Goal: Task Accomplishment & Management: Use online tool/utility

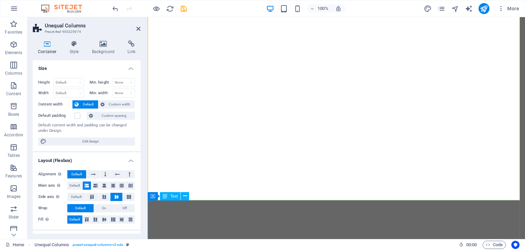
select select "multiple-waves"
select select "em"
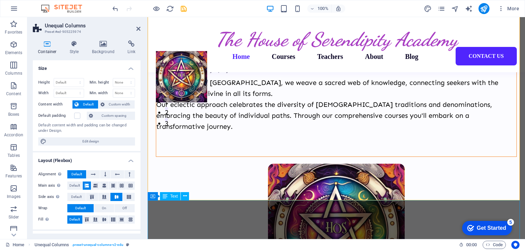
scroll to position [137, 0]
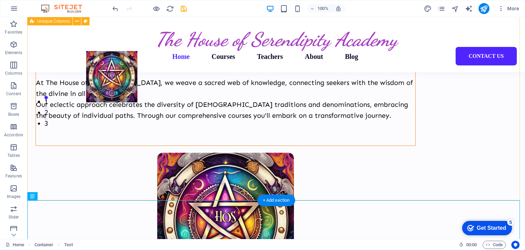
click at [230, 183] on div "The House of Serendipity Academy Where the Divine lives in you, as you At The […" at bounding box center [276, 134] width 498 height 473
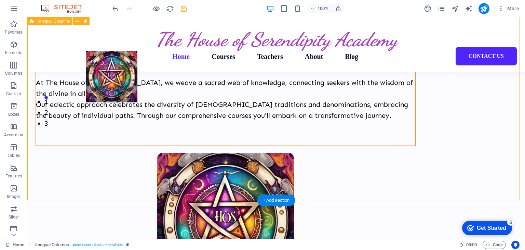
click at [215, 172] on div "The House of Serendipity Academy Where the Divine lives in you, as you At The […" at bounding box center [276, 134] width 498 height 473
select select "multiple-waves"
select select "em"
select select "rem"
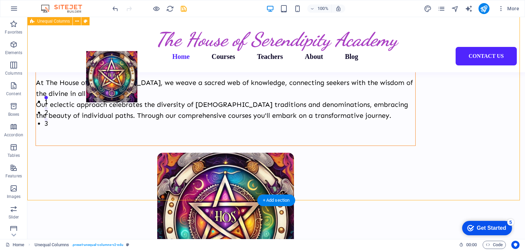
select select "rem"
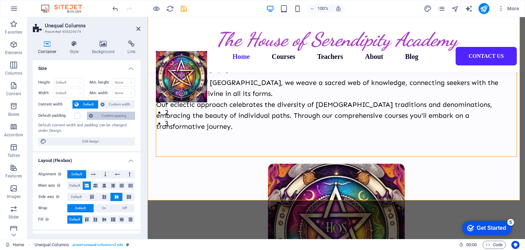
click at [109, 113] on span "Custom spacing" at bounding box center [114, 115] width 38 height 8
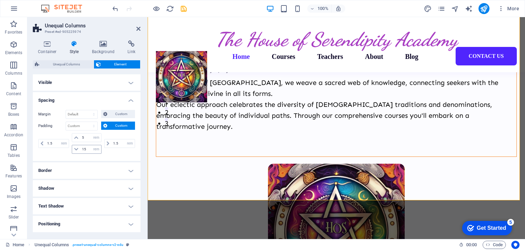
click at [76, 147] on icon at bounding box center [76, 149] width 4 height 4
click at [88, 148] on input "15" at bounding box center [90, 149] width 21 height 8
type input "1"
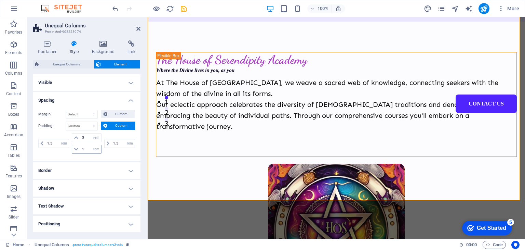
scroll to position [42, 0]
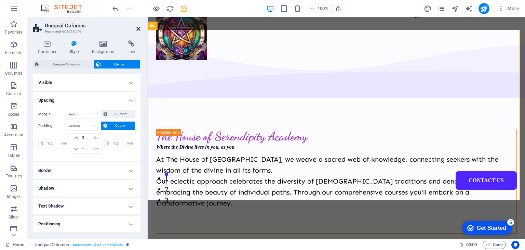
click at [138, 26] on icon at bounding box center [138, 28] width 4 height 5
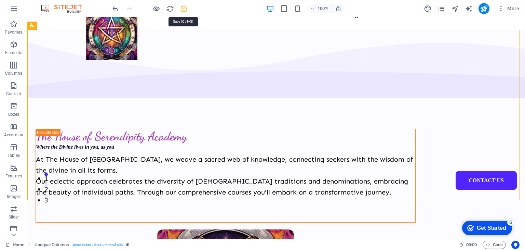
click at [185, 9] on icon "save" at bounding box center [184, 9] width 8 height 8
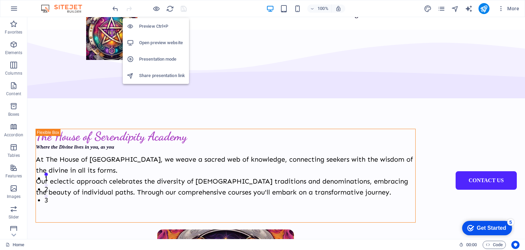
click at [157, 27] on h6 "Preview Ctrl+P" at bounding box center [162, 26] width 46 height 8
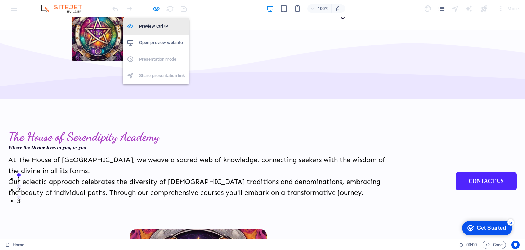
click at [155, 26] on h6 "Preview Ctrl+P" at bounding box center [162, 26] width 46 height 8
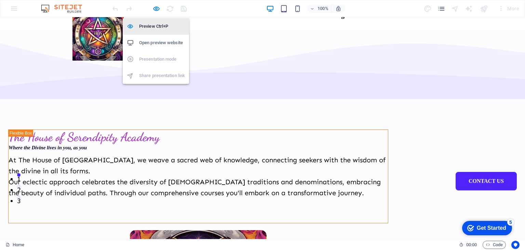
scroll to position [42, 0]
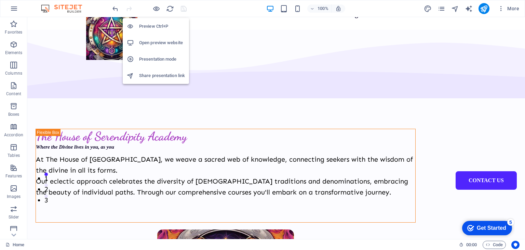
click at [155, 40] on h6 "Open preview website" at bounding box center [162, 43] width 46 height 8
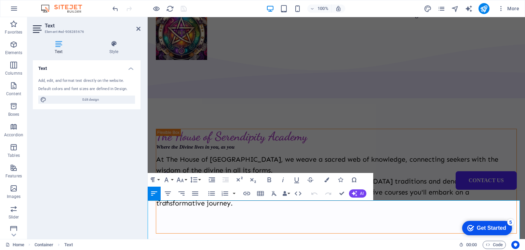
drag, startPoint x: 189, startPoint y: 207, endPoint x: 142, endPoint y: 205, distance: 46.9
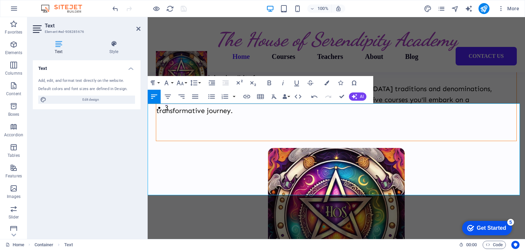
scroll to position [139, 0]
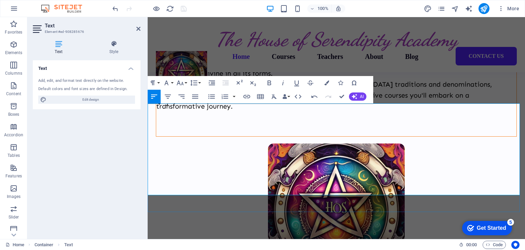
drag, startPoint x: 157, startPoint y: 130, endPoint x: 266, endPoint y: 137, distance: 109.0
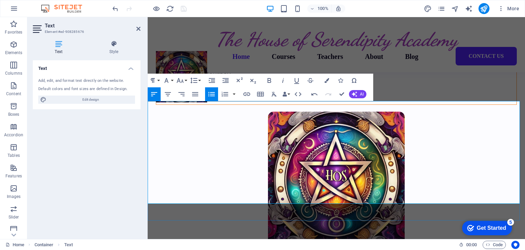
scroll to position [173, 0]
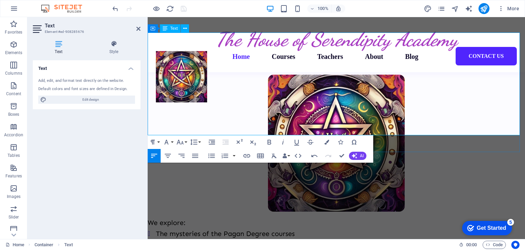
scroll to position [242, 0]
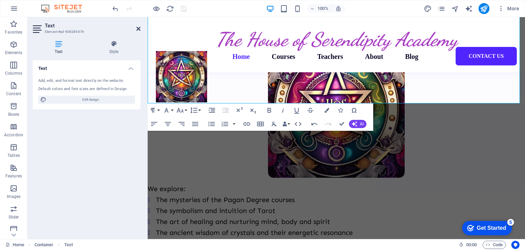
click at [138, 29] on icon at bounding box center [138, 28] width 4 height 5
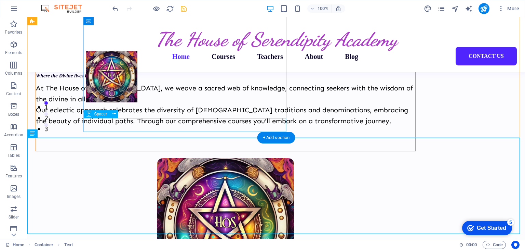
scroll to position [105, 0]
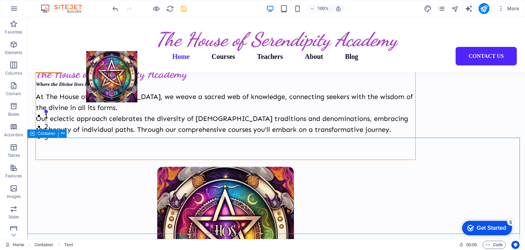
click at [35, 134] on icon at bounding box center [32, 133] width 5 height 8
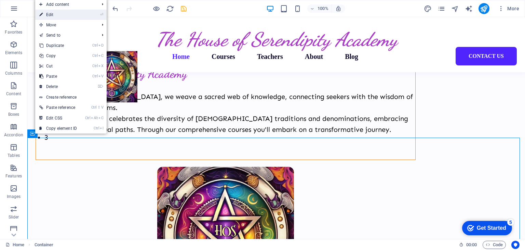
click at [63, 13] on link "⏎ Edit" at bounding box center [58, 15] width 46 height 10
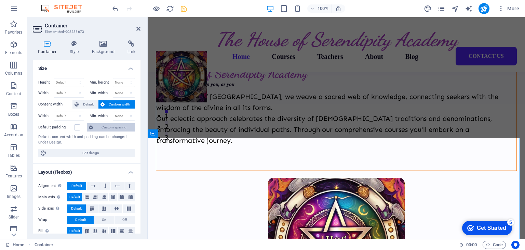
click at [105, 128] on span "Custom spacing" at bounding box center [114, 127] width 38 height 8
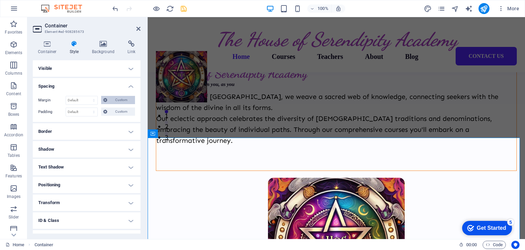
click at [118, 100] on span "Custom" at bounding box center [121, 100] width 24 height 8
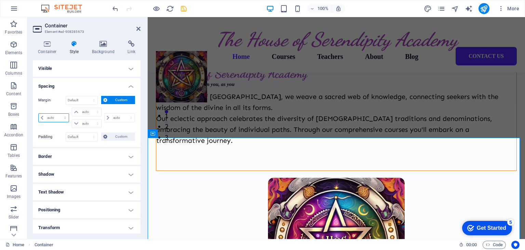
click at [56, 116] on select "auto px % rem vw vh" at bounding box center [54, 118] width 30 height 8
select select "rem"
click at [59, 114] on select "auto px % rem vw vh" at bounding box center [54, 118] width 30 height 8
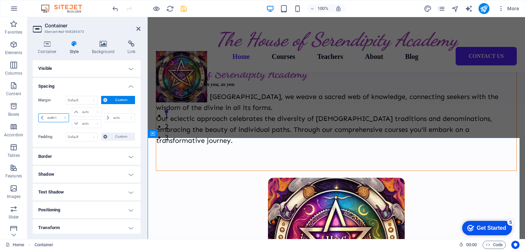
type input "0"
select select "px"
type input "0"
select select "px"
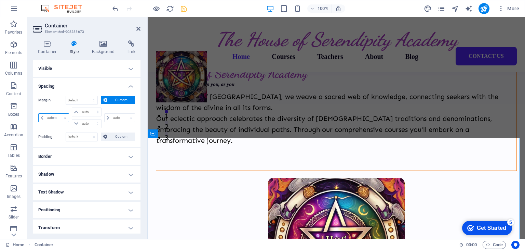
type input "0"
select select "px"
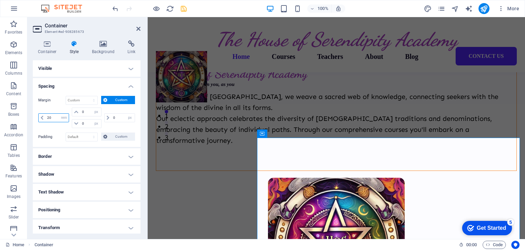
type input "2"
type input "10"
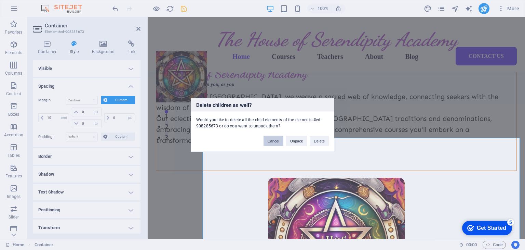
click at [273, 137] on button "Cancel" at bounding box center [274, 141] width 20 height 10
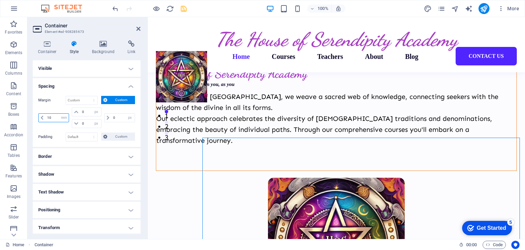
click at [51, 116] on input "10" at bounding box center [56, 118] width 23 height 8
type input "1"
type input "5"
click at [140, 29] on icon at bounding box center [138, 28] width 4 height 5
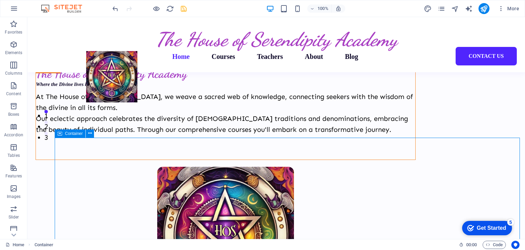
click at [60, 135] on icon at bounding box center [59, 133] width 5 height 8
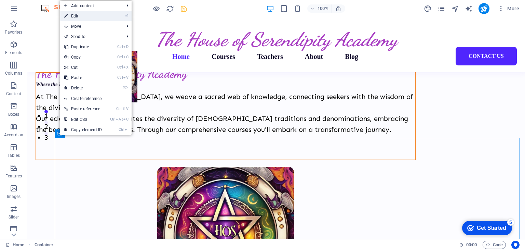
click at [81, 17] on link "⏎ Edit" at bounding box center [83, 16] width 46 height 10
select select "rem"
select select "px"
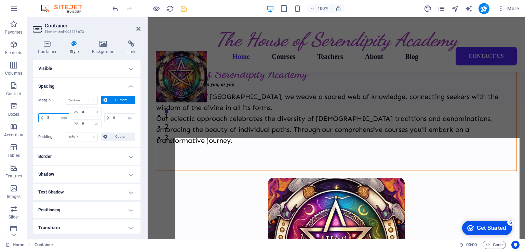
drag, startPoint x: 51, startPoint y: 116, endPoint x: 44, endPoint y: 117, distance: 6.5
click at [44, 117] on div "5 auto px % rem vw vh" at bounding box center [53, 117] width 31 height 9
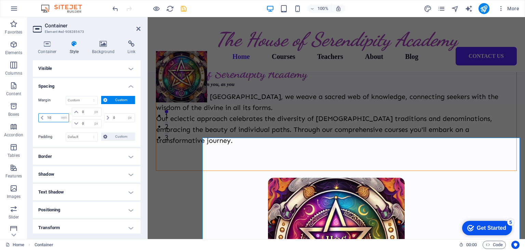
type input "10"
click at [140, 27] on icon at bounding box center [138, 28] width 4 height 5
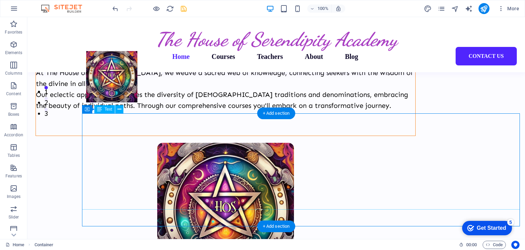
scroll to position [139, 0]
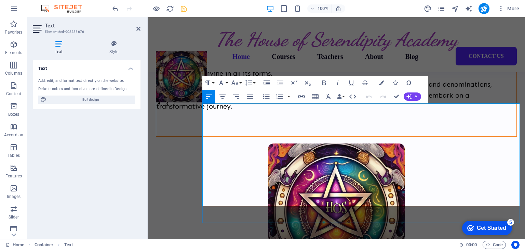
drag, startPoint x: 212, startPoint y: 182, endPoint x: 431, endPoint y: 201, distance: 220.0
click at [380, 82] on icon "button" at bounding box center [381, 82] width 5 height 5
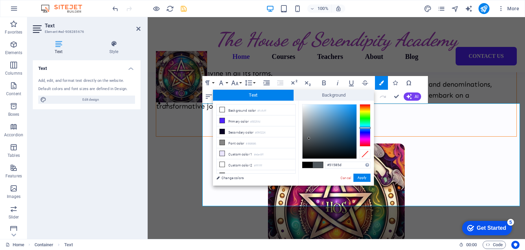
click at [308, 163] on span at bounding box center [308, 165] width 10 height 6
type input "#000000"
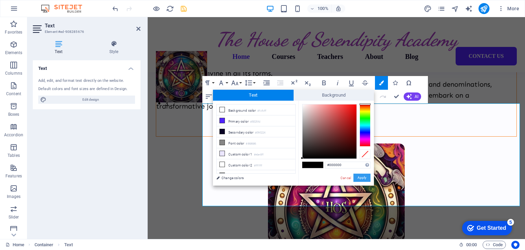
click at [362, 178] on button "Apply" at bounding box center [362, 177] width 17 height 8
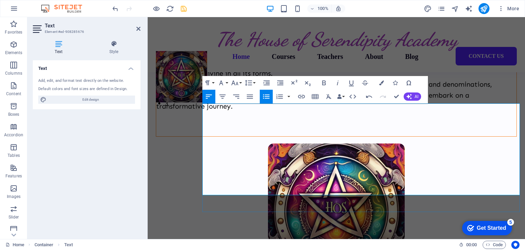
click at [280, 82] on icon "button" at bounding box center [280, 83] width 8 height 8
click at [250, 98] on icon "button" at bounding box center [250, 96] width 6 height 4
click at [268, 85] on icon "button" at bounding box center [267, 83] width 8 height 8
click at [268, 85] on icon "button" at bounding box center [267, 82] width 6 height 5
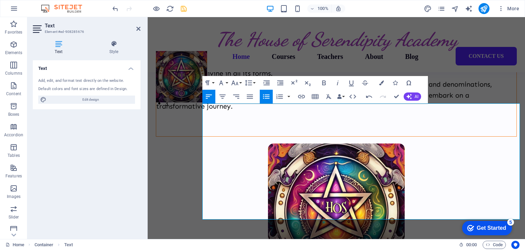
click at [263, 91] on button "Unordered List" at bounding box center [266, 97] width 13 height 14
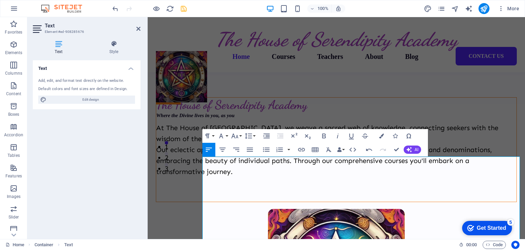
scroll to position [71, 0]
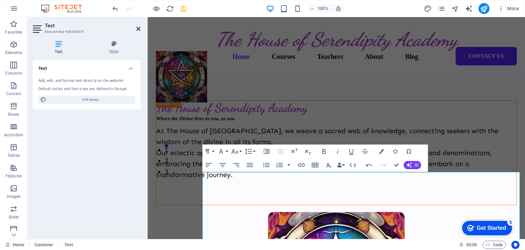
click at [140, 26] on icon at bounding box center [138, 28] width 4 height 5
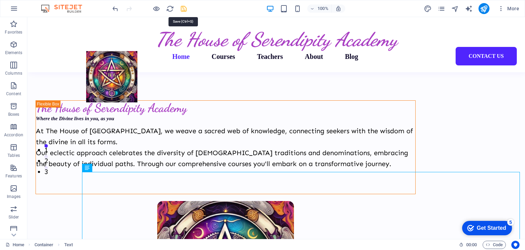
click at [180, 9] on icon "save" at bounding box center [184, 9] width 8 height 8
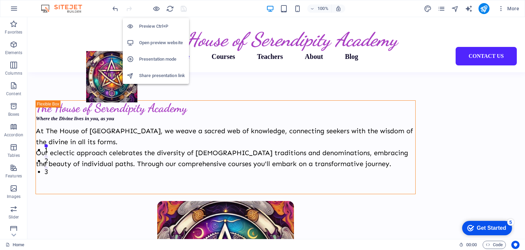
click at [154, 44] on h6 "Open preview website" at bounding box center [162, 43] width 46 height 8
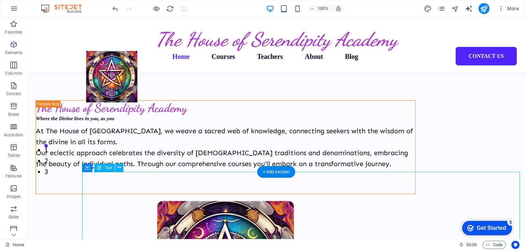
click at [89, 168] on icon at bounding box center [87, 167] width 5 height 8
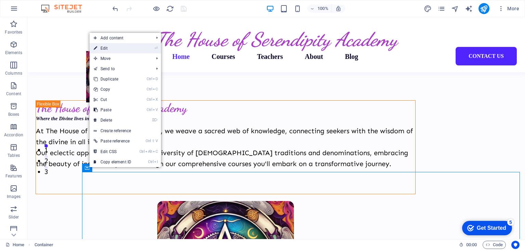
click at [112, 48] on link "⏎ Edit" at bounding box center [113, 48] width 46 height 10
select select "rem"
select select "px"
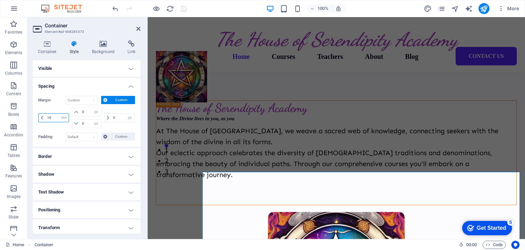
click at [54, 115] on input "10" at bounding box center [56, 118] width 23 height 8
type input "15"
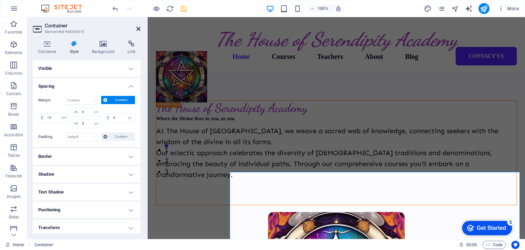
click at [139, 28] on icon at bounding box center [138, 28] width 4 height 5
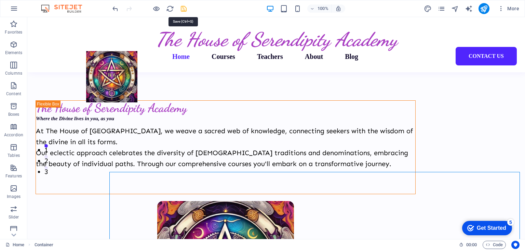
click at [182, 8] on icon "save" at bounding box center [184, 9] width 8 height 8
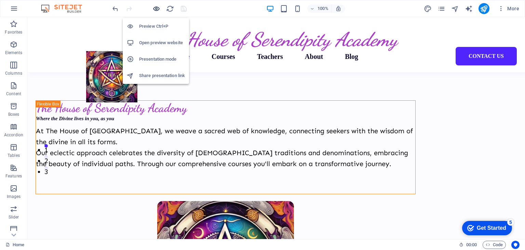
click at [155, 8] on icon "button" at bounding box center [157, 9] width 8 height 8
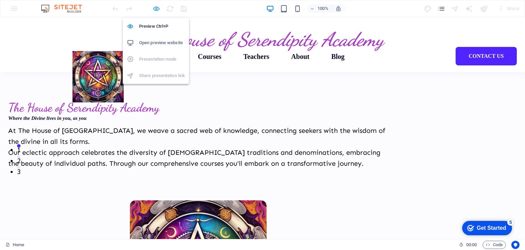
scroll to position [70, 0]
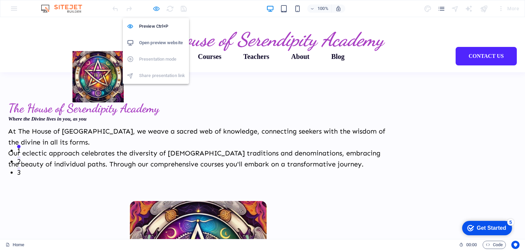
click at [157, 9] on icon "button" at bounding box center [157, 9] width 8 height 8
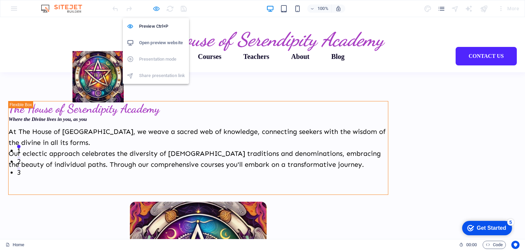
scroll to position [71, 0]
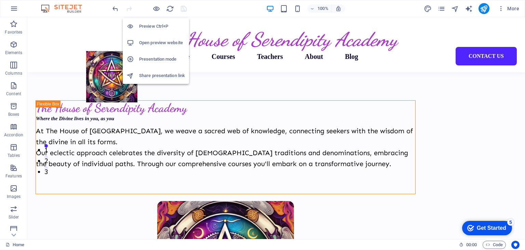
click at [157, 45] on h6 "Open preview website" at bounding box center [162, 43] width 46 height 8
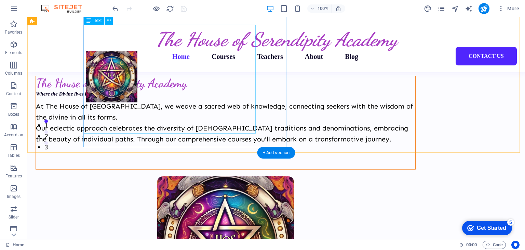
scroll to position [139, 0]
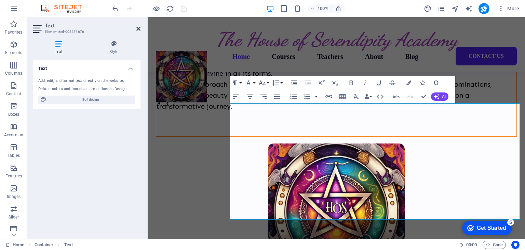
click at [140, 28] on icon at bounding box center [138, 28] width 4 height 5
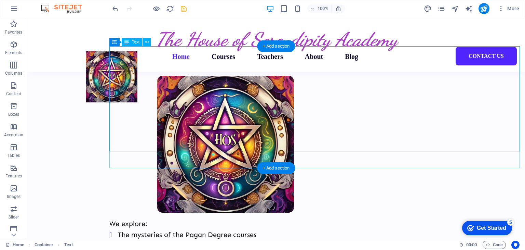
scroll to position [242, 0]
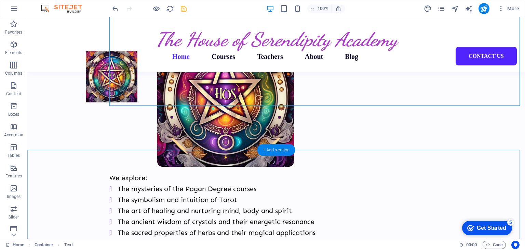
click at [267, 154] on div "+ Add section" at bounding box center [276, 150] width 38 height 12
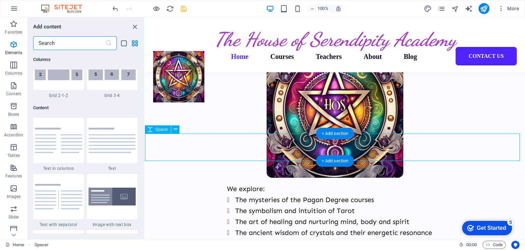
scroll to position [1197, 0]
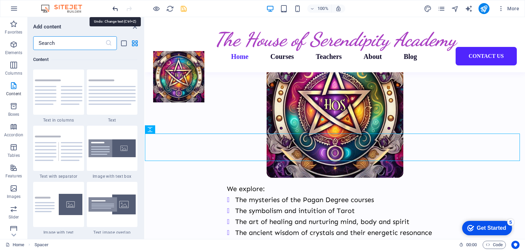
click at [117, 7] on icon "undo" at bounding box center [115, 9] width 8 height 8
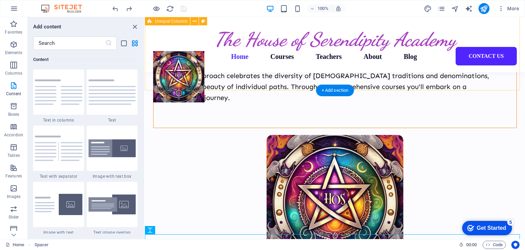
scroll to position [139, 0]
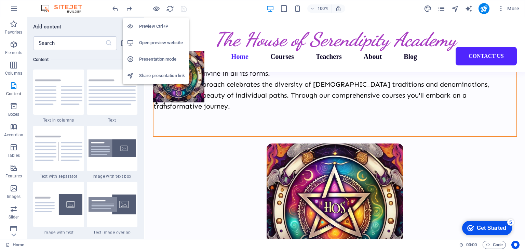
click at [159, 40] on h6 "Open preview website" at bounding box center [162, 43] width 46 height 8
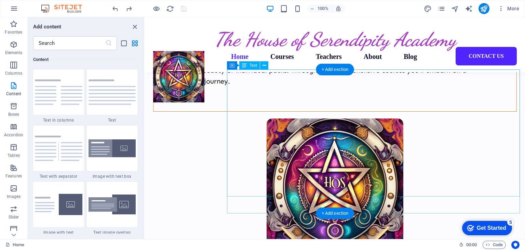
scroll to position [173, 0]
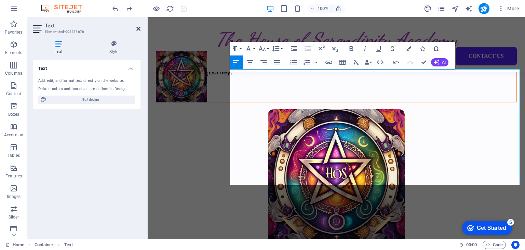
click at [138, 28] on icon at bounding box center [138, 28] width 4 height 5
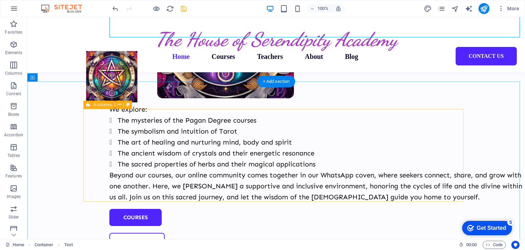
scroll to position [242, 0]
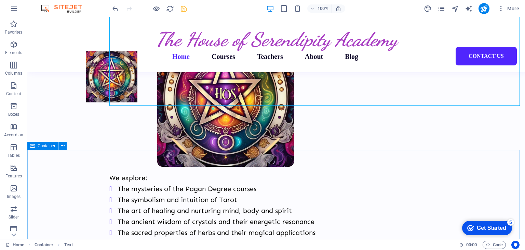
click at [35, 148] on icon at bounding box center [32, 146] width 5 height 8
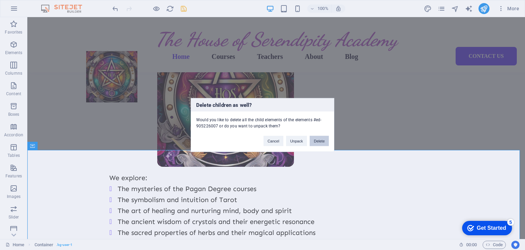
click at [316, 141] on button "Delete" at bounding box center [319, 141] width 19 height 10
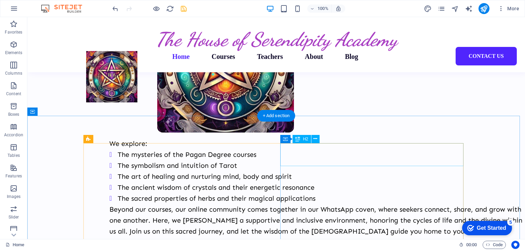
scroll to position [310, 0]
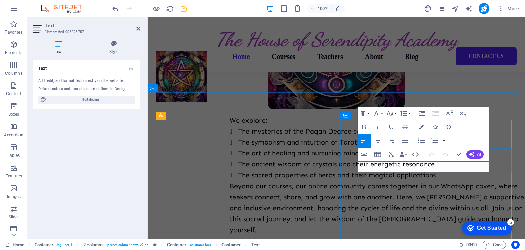
drag, startPoint x: 358, startPoint y: 166, endPoint x: 488, endPoint y: 168, distance: 130.7
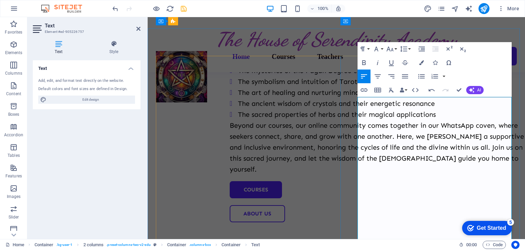
scroll to position [344, 0]
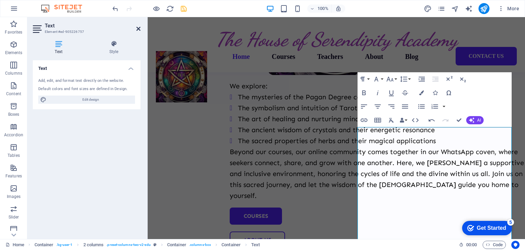
drag, startPoint x: 139, startPoint y: 29, endPoint x: 112, endPoint y: 12, distance: 32.0
click at [139, 29] on icon at bounding box center [138, 28] width 4 height 5
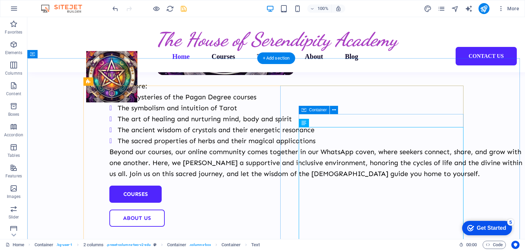
drag, startPoint x: 380, startPoint y: 119, endPoint x: 363, endPoint y: 119, distance: 16.4
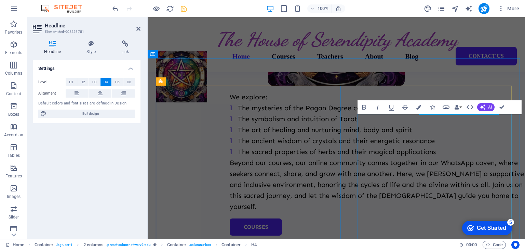
scroll to position [344, 0]
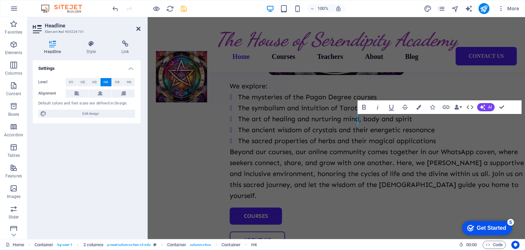
click at [139, 29] on icon at bounding box center [138, 28] width 4 height 5
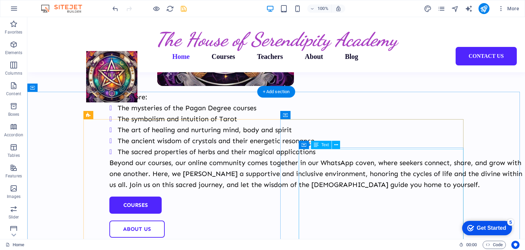
scroll to position [333, 0]
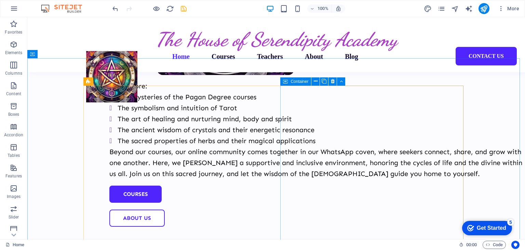
click at [286, 81] on icon at bounding box center [285, 81] width 5 height 8
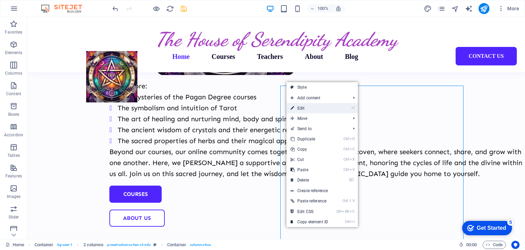
click at [304, 110] on link "⏎ Edit" at bounding box center [310, 108] width 46 height 10
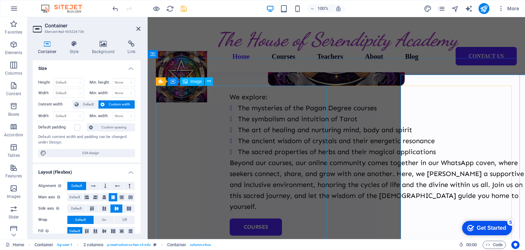
scroll to position [344, 0]
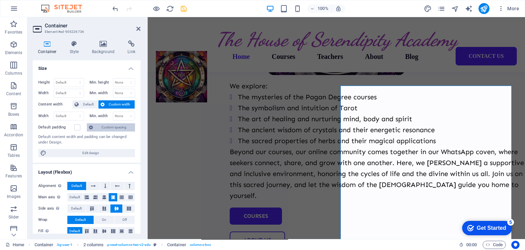
click at [109, 128] on span "Custom spacing" at bounding box center [114, 127] width 38 height 8
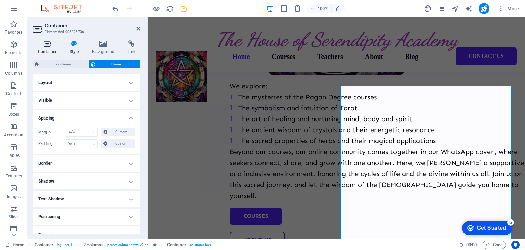
click at [47, 48] on h4 "Container" at bounding box center [49, 47] width 32 height 14
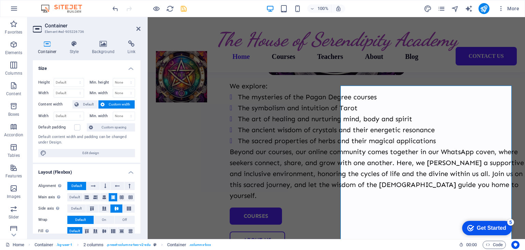
click at [48, 123] on label "Default padding" at bounding box center [56, 127] width 36 height 8
click at [0, 0] on input "Default padding" at bounding box center [0, 0] width 0 height 0
click at [48, 123] on label "Default padding" at bounding box center [56, 127] width 36 height 8
click at [0, 0] on input "Default padding" at bounding box center [0, 0] width 0 height 0
click at [88, 151] on span "Edit design" at bounding box center [91, 153] width 84 height 8
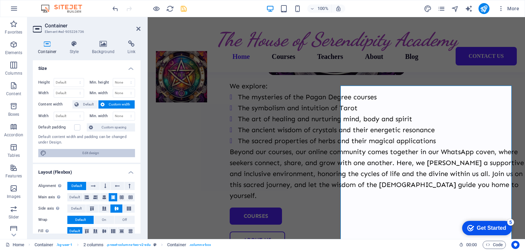
select select "px"
select select "500"
select select "px"
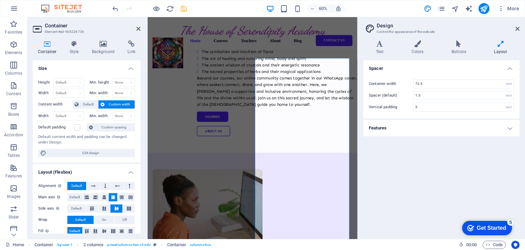
scroll to position [34, 0]
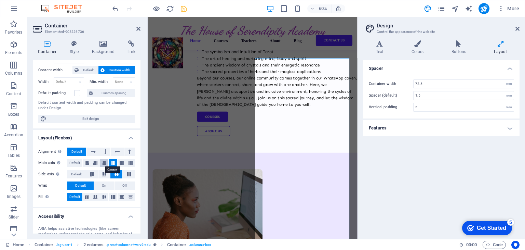
click at [103, 161] on icon at bounding box center [104, 163] width 4 height 8
click at [86, 163] on icon at bounding box center [87, 163] width 4 height 8
click at [93, 176] on button at bounding box center [92, 174] width 12 height 8
click at [115, 173] on icon at bounding box center [117, 174] width 8 height 4
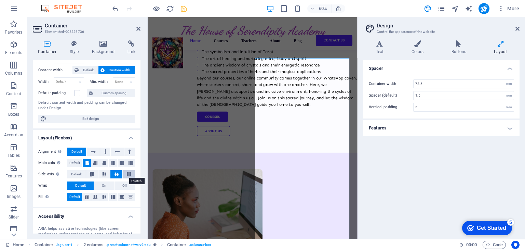
click at [127, 173] on icon at bounding box center [129, 174] width 8 height 4
click at [90, 172] on icon at bounding box center [92, 174] width 8 height 4
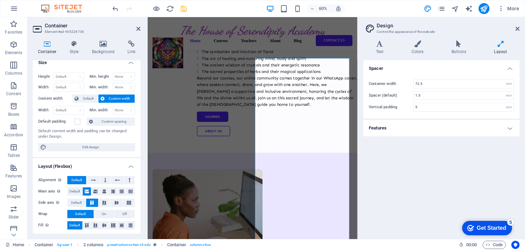
scroll to position [0, 0]
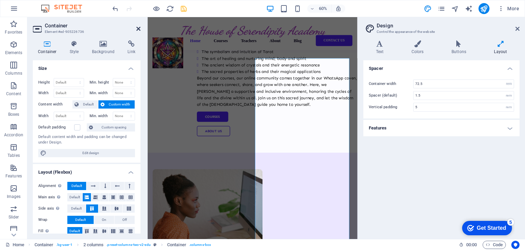
click at [137, 28] on icon at bounding box center [138, 28] width 4 height 5
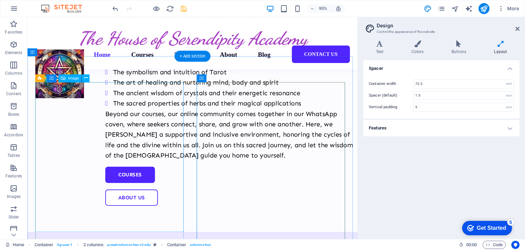
select select "px"
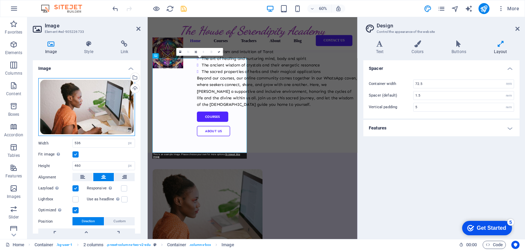
click at [57, 93] on div "Drag files here, click to choose files or select files from Files or our free s…" at bounding box center [86, 107] width 97 height 58
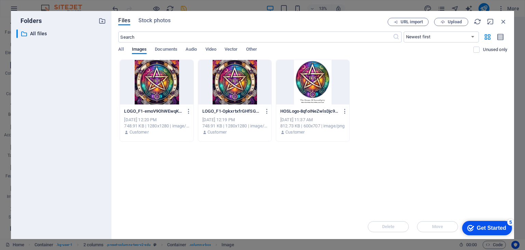
drag, startPoint x: 246, startPoint y: 180, endPoint x: 259, endPoint y: 206, distance: 29.5
click at [259, 206] on div "Drop files here to upload them instantly LOGO_F1-emoV9OhWEwqK7aaoILvCHw.JPE LOG…" at bounding box center [312, 137] width 389 height 155
click at [317, 157] on div "Drop files here to upload them instantly LOGO_F1-emoV9OhWEwqK7aaoILvCHw.JPE LOG…" at bounding box center [312, 137] width 389 height 155
click at [136, 50] on span "Images" at bounding box center [139, 50] width 15 height 10
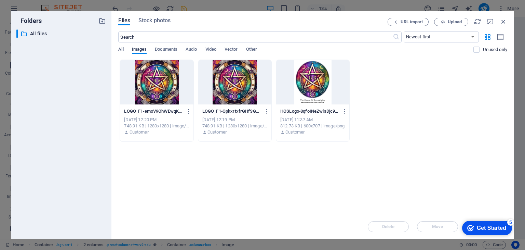
click at [136, 50] on span "Images" at bounding box center [139, 50] width 15 height 10
click at [120, 51] on span "All" at bounding box center [120, 50] width 5 height 10
click at [138, 50] on span "Images" at bounding box center [139, 50] width 15 height 10
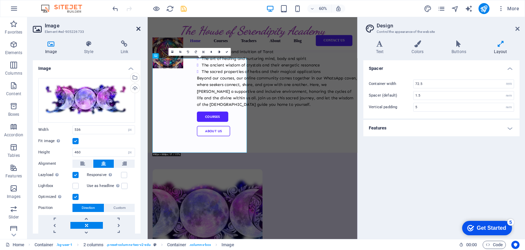
click at [140, 30] on icon at bounding box center [138, 28] width 4 height 5
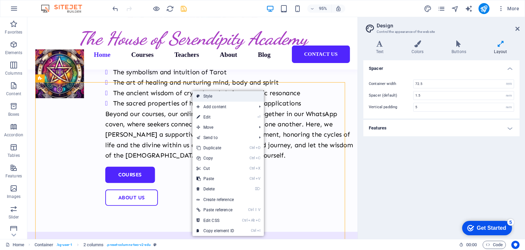
click at [200, 94] on link "Style" at bounding box center [228, 96] width 71 height 10
select select "rem"
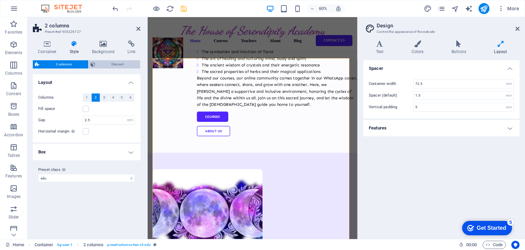
click at [97, 63] on span "Element" at bounding box center [117, 64] width 41 height 8
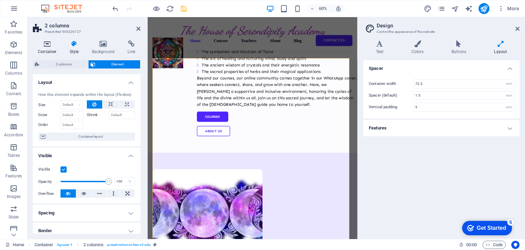
click at [47, 51] on h4 "Container" at bounding box center [49, 47] width 32 height 14
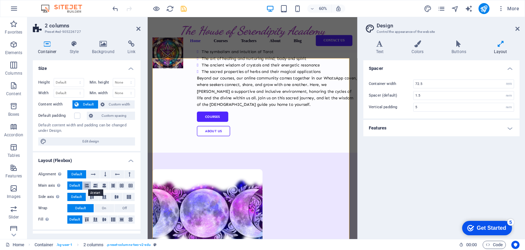
click at [87, 185] on icon at bounding box center [87, 185] width 4 height 8
click at [70, 184] on span "Default" at bounding box center [74, 185] width 11 height 8
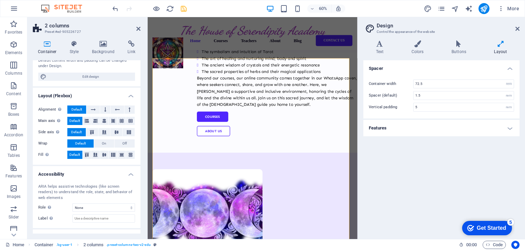
scroll to position [68, 0]
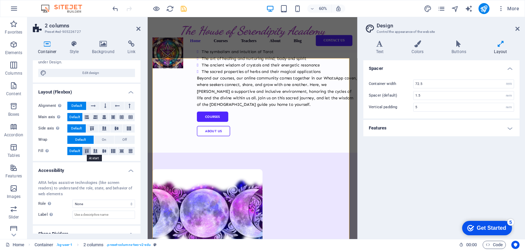
click at [88, 152] on icon at bounding box center [87, 151] width 8 height 4
click at [122, 149] on icon at bounding box center [122, 151] width 8 height 4
click at [96, 118] on icon at bounding box center [95, 117] width 4 height 8
click at [103, 118] on icon at bounding box center [104, 117] width 4 height 8
click at [118, 128] on icon at bounding box center [117, 128] width 8 height 4
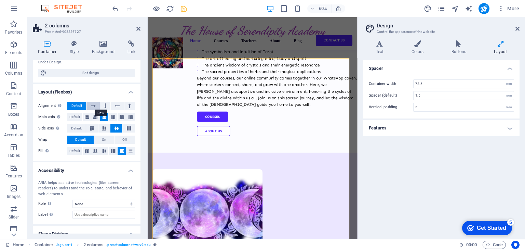
click at [95, 106] on icon at bounding box center [93, 106] width 5 height 8
click at [104, 106] on icon at bounding box center [105, 106] width 2 height 8
click at [119, 141] on button "Off" at bounding box center [125, 139] width 20 height 8
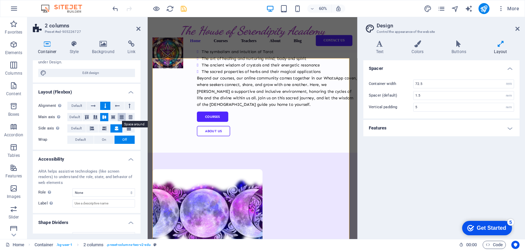
click at [121, 118] on icon at bounding box center [122, 117] width 8 height 4
click at [128, 117] on icon at bounding box center [131, 117] width 8 height 4
click at [111, 120] on button at bounding box center [113, 117] width 9 height 8
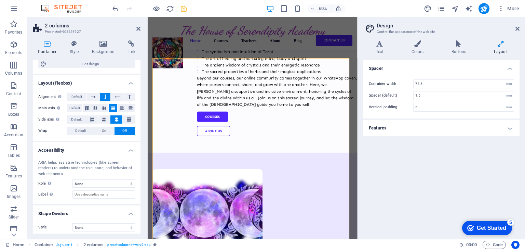
scroll to position [80, 0]
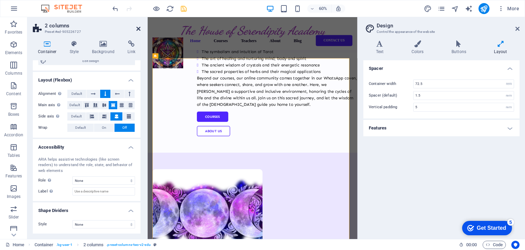
click at [140, 30] on icon at bounding box center [138, 28] width 4 height 5
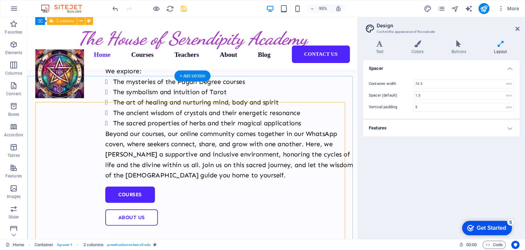
scroll to position [343, 0]
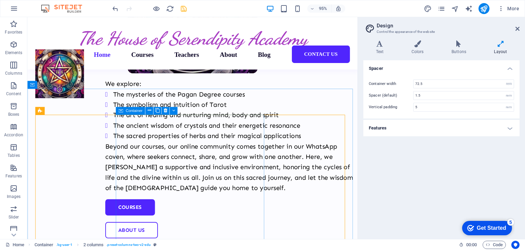
click at [122, 110] on icon at bounding box center [120, 111] width 4 height 8
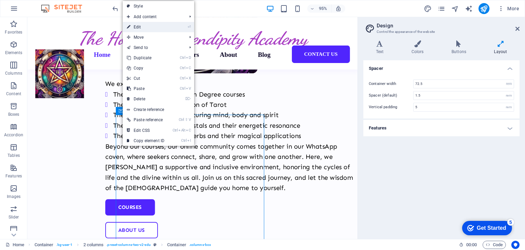
drag, startPoint x: 138, startPoint y: 25, endPoint x: 88, endPoint y: 135, distance: 121.5
click at [138, 25] on link "⏎ Edit" at bounding box center [146, 27] width 46 height 10
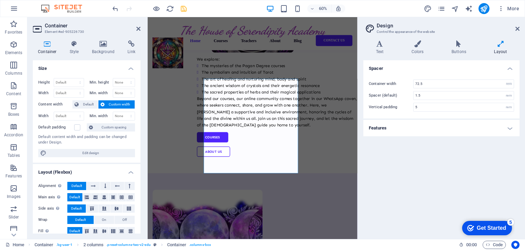
click at [55, 126] on label "Default padding" at bounding box center [56, 127] width 36 height 8
click at [0, 0] on input "Default padding" at bounding box center [0, 0] width 0 height 0
click at [78, 127] on label at bounding box center [77, 127] width 6 height 6
click at [0, 0] on input "Default padding" at bounding box center [0, 0] width 0 height 0
click at [108, 127] on span "Custom spacing" at bounding box center [114, 127] width 38 height 8
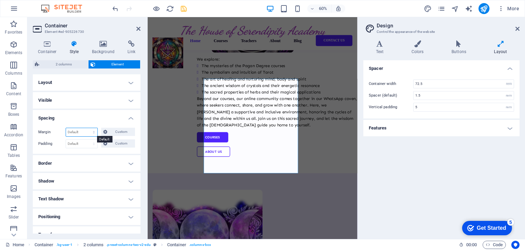
click at [70, 132] on select "Default auto px % rem vw vh Custom" at bounding box center [81, 132] width 31 height 8
select select "rem"
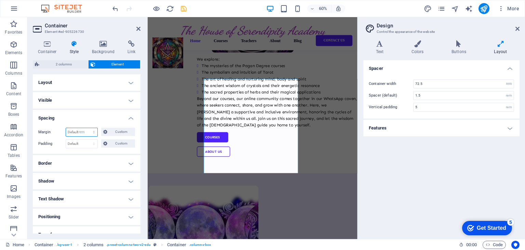
click at [87, 128] on select "Default auto px % rem vw vh Custom" at bounding box center [81, 132] width 31 height 8
type input "0"
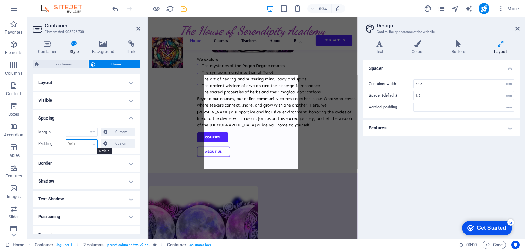
click at [81, 144] on select "Default px rem % vh vw Custom" at bounding box center [81, 144] width 31 height 8
select select "rem"
click at [87, 140] on select "Default px rem % vh vw Custom" at bounding box center [81, 144] width 31 height 8
type input "0"
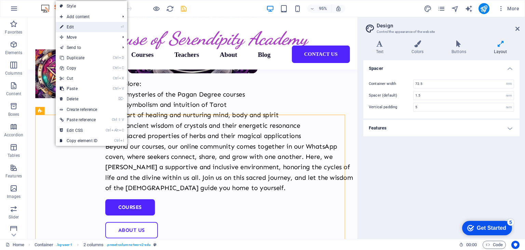
click at [71, 25] on link "⏎ Edit" at bounding box center [79, 27] width 46 height 10
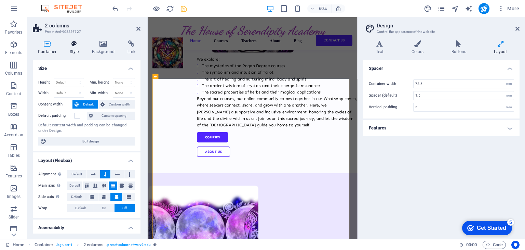
click at [76, 49] on h4 "Style" at bounding box center [76, 47] width 22 height 14
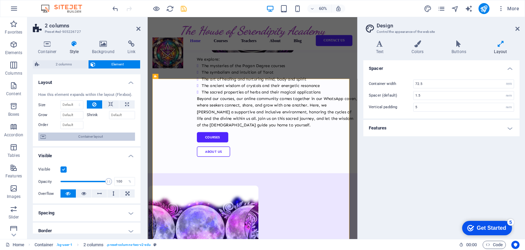
click at [105, 137] on span "Container layout" at bounding box center [90, 136] width 85 height 8
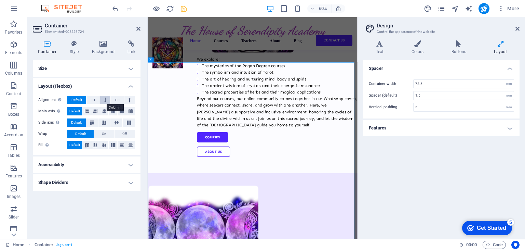
click at [104, 100] on icon at bounding box center [105, 100] width 2 height 8
click at [111, 111] on icon at bounding box center [113, 111] width 8 height 4
click at [115, 122] on icon at bounding box center [117, 122] width 4 height 8
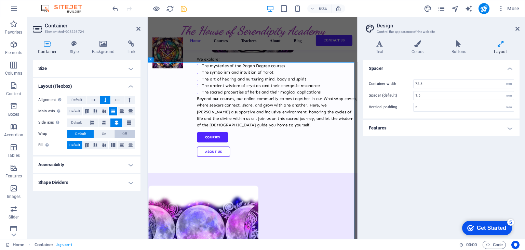
click at [127, 133] on span "Off" at bounding box center [124, 134] width 4 height 8
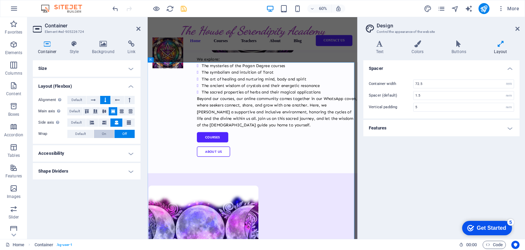
click at [98, 135] on button "On" at bounding box center [104, 134] width 20 height 8
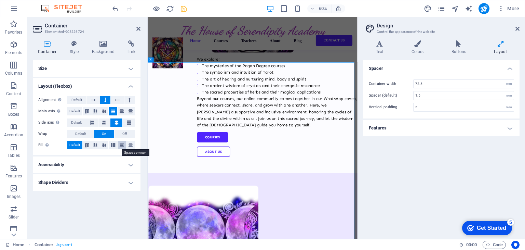
click at [123, 145] on icon at bounding box center [122, 145] width 8 height 4
click at [77, 48] on h4 "Style" at bounding box center [76, 47] width 22 height 14
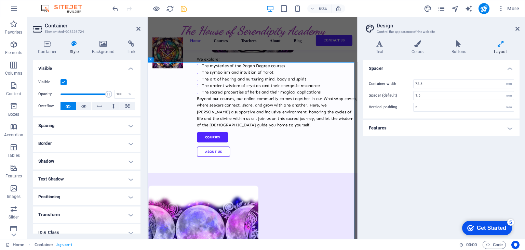
click at [50, 123] on h4 "Spacing" at bounding box center [87, 125] width 108 height 16
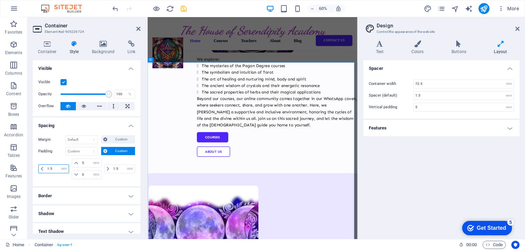
click at [54, 167] on input "1.5" at bounding box center [56, 168] width 23 height 8
type input "1"
type input "0"
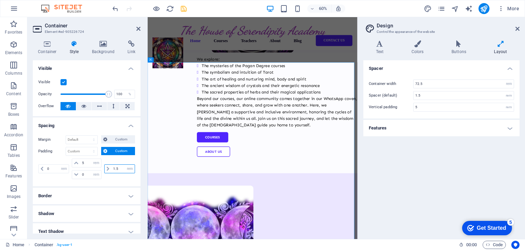
click at [116, 167] on input "1.5" at bounding box center [122, 168] width 23 height 8
type input "1"
type input "0"
click at [85, 160] on input "5" at bounding box center [90, 163] width 21 height 8
type input "0"
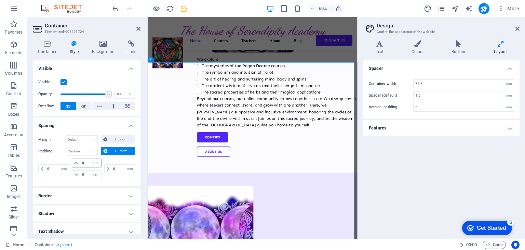
type input "0"
select select "rem"
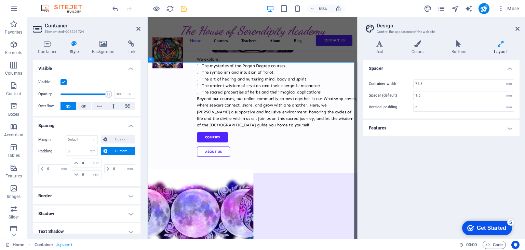
click at [62, 197] on h4 "Border" at bounding box center [87, 195] width 108 height 16
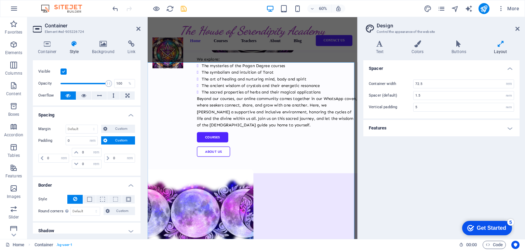
scroll to position [0, 0]
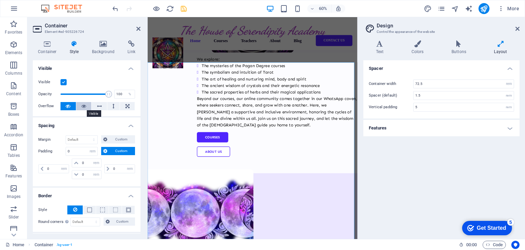
click at [81, 106] on icon at bounding box center [83, 106] width 5 height 8
click at [94, 106] on button at bounding box center [99, 106] width 15 height 8
click at [122, 106] on button at bounding box center [127, 106] width 15 height 8
click at [131, 67] on h4 "Visible" at bounding box center [87, 66] width 108 height 12
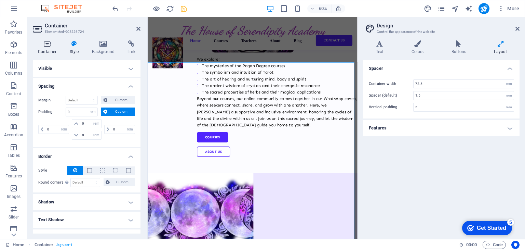
click at [47, 44] on icon at bounding box center [47, 43] width 29 height 7
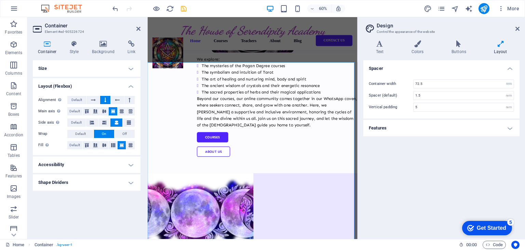
click at [130, 68] on h4 "Size" at bounding box center [87, 68] width 108 height 16
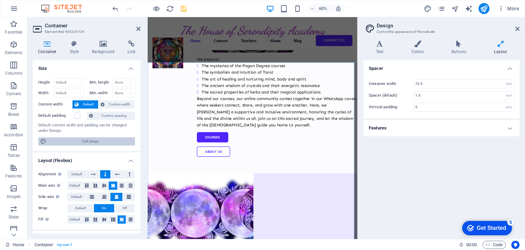
click at [80, 140] on span "Edit design" at bounding box center [91, 141] width 84 height 8
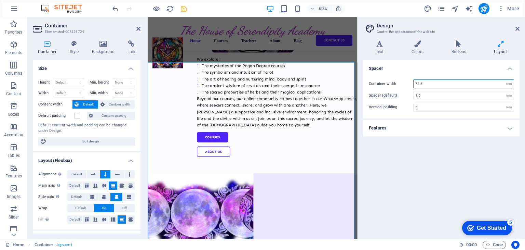
drag, startPoint x: 431, startPoint y: 84, endPoint x: 410, endPoint y: 84, distance: 21.2
click at [410, 84] on div "Container width 72.5 rem px" at bounding box center [441, 83] width 145 height 9
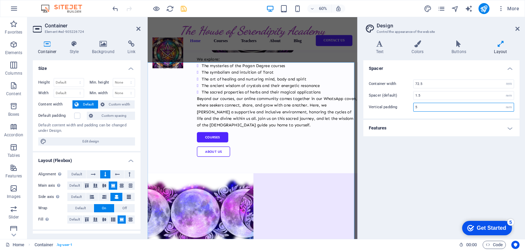
click at [423, 107] on input "5" at bounding box center [464, 107] width 100 height 8
type input "0"
click at [512, 128] on h4 "Features" at bounding box center [441, 128] width 156 height 16
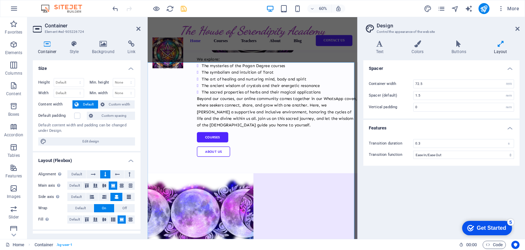
click at [501, 47] on icon at bounding box center [501, 43] width 38 height 7
click at [380, 43] on icon at bounding box center [379, 43] width 33 height 7
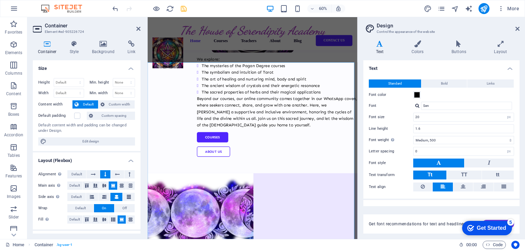
click at [380, 43] on icon at bounding box center [379, 43] width 33 height 7
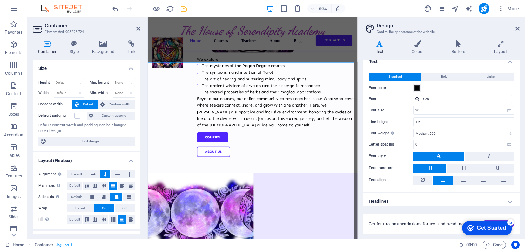
scroll to position [9, 0]
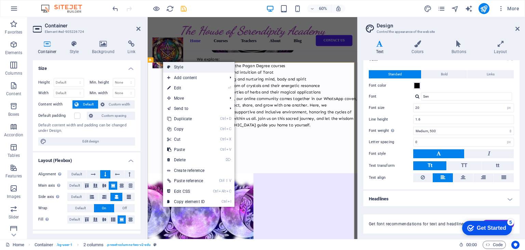
click at [175, 69] on link "Style" at bounding box center [198, 67] width 71 height 10
select select "rem"
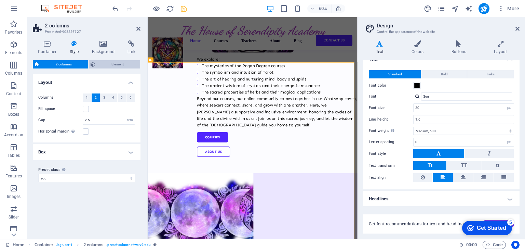
click at [112, 66] on span "Element" at bounding box center [117, 64] width 41 height 8
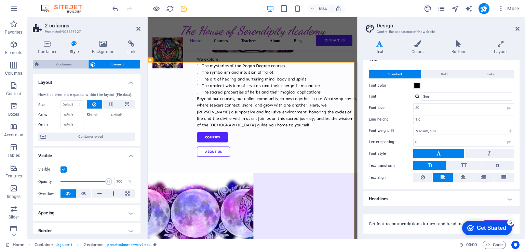
click at [66, 62] on span "2 columns" at bounding box center [63, 64] width 45 height 8
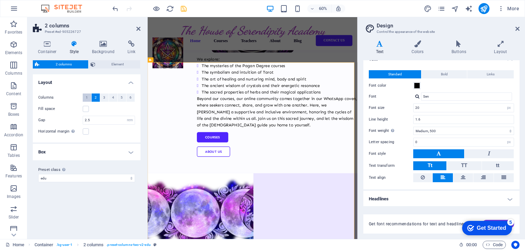
click at [87, 97] on span "1" at bounding box center [87, 97] width 2 height 8
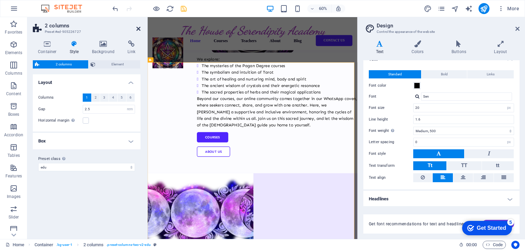
drag, startPoint x: 137, startPoint y: 27, endPoint x: 116, endPoint y: 11, distance: 27.1
click at [137, 27] on icon at bounding box center [138, 28] width 4 height 5
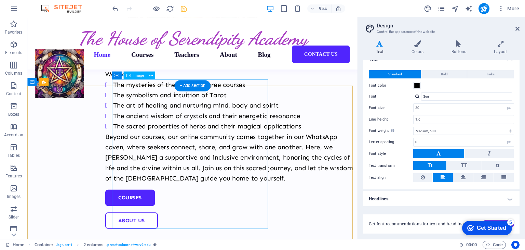
scroll to position [343, 0]
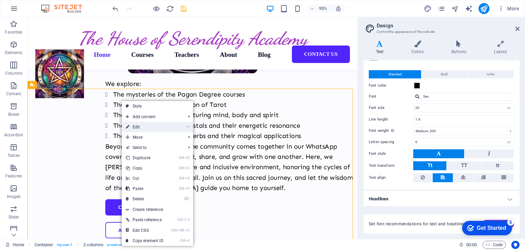
click at [136, 128] on link "⏎ Edit" at bounding box center [145, 127] width 46 height 10
select select "rem"
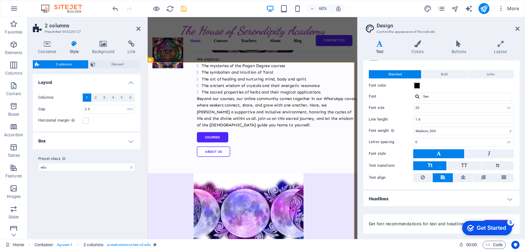
click at [87, 97] on span "1" at bounding box center [87, 97] width 2 height 8
click at [62, 120] on label "Horizontal margin Only if the containers "Content width" is not set to "Default"" at bounding box center [60, 120] width 44 height 8
click at [0, 0] on input "Horizontal margin Only if the containers "Content width" is not set to "Default"" at bounding box center [0, 0] width 0 height 0
click at [133, 139] on h4 "Box" at bounding box center [87, 141] width 108 height 16
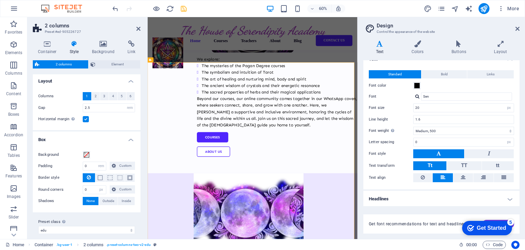
scroll to position [0, 0]
click at [104, 45] on icon at bounding box center [103, 43] width 33 height 7
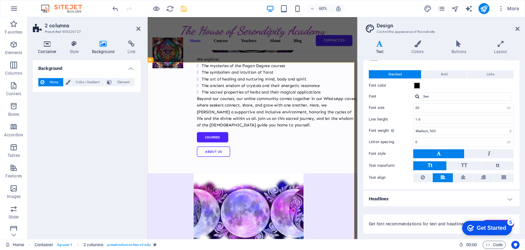
click at [50, 45] on icon at bounding box center [47, 43] width 29 height 7
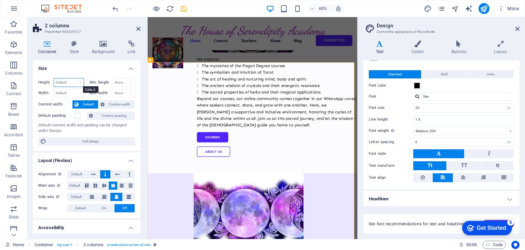
click at [67, 82] on select "Default px rem % vh vw" at bounding box center [69, 82] width 30 height 8
click at [108, 105] on span "Custom width" at bounding box center [120, 104] width 26 height 8
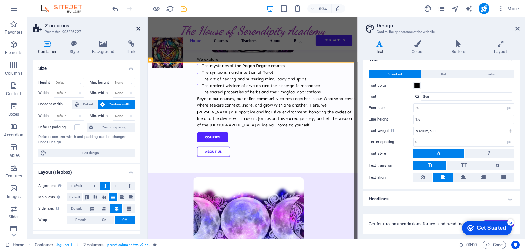
click at [138, 30] on icon at bounding box center [138, 28] width 4 height 5
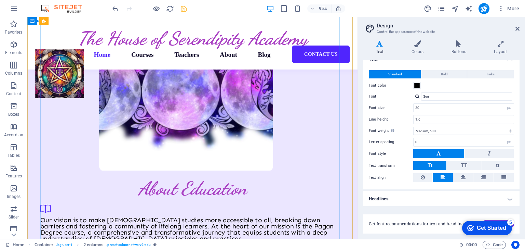
scroll to position [617, 0]
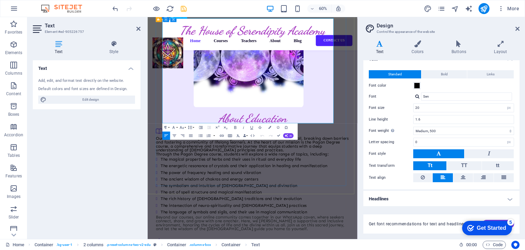
drag, startPoint x: 174, startPoint y: 169, endPoint x: 348, endPoint y: 187, distance: 174.4
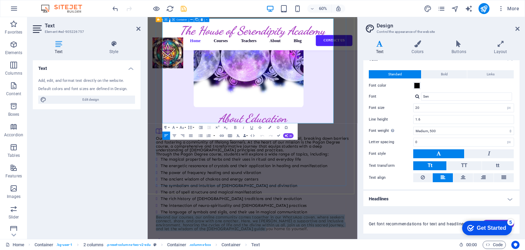
drag, startPoint x: 448, startPoint y: 189, endPoint x: 170, endPoint y: 172, distance: 278.6
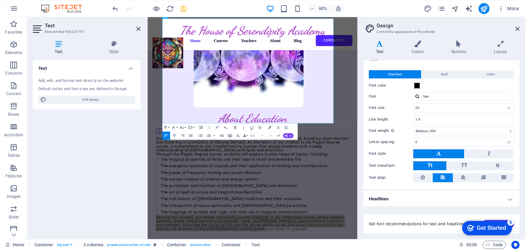
click at [269, 127] on icon "button" at bounding box center [269, 127] width 3 height 3
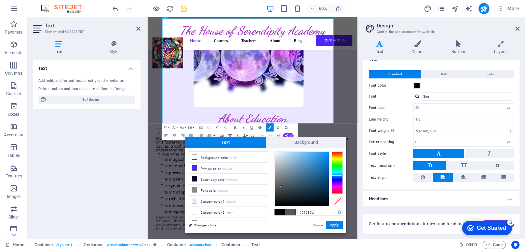
click at [280, 211] on span at bounding box center [280, 212] width 10 height 6
type input "#000000"
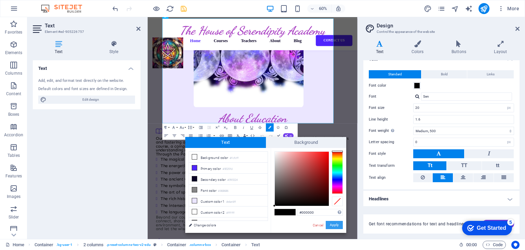
click at [340, 224] on button "Apply" at bounding box center [334, 225] width 17 height 8
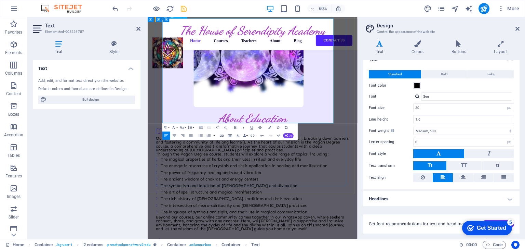
drag, startPoint x: 138, startPoint y: 28, endPoint x: 123, endPoint y: 14, distance: 20.8
click at [138, 28] on icon at bounding box center [138, 28] width 4 height 5
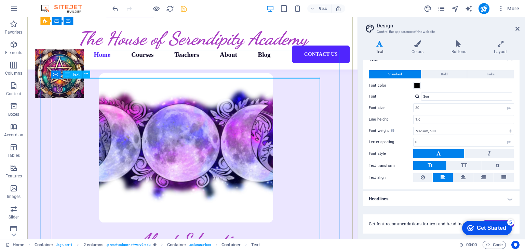
scroll to position [548, 0]
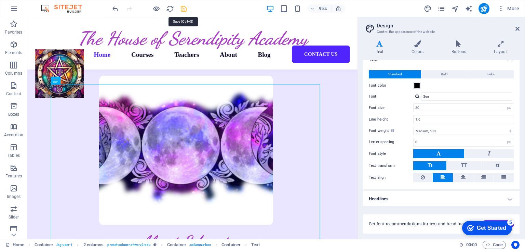
drag, startPoint x: 184, startPoint y: 9, endPoint x: 211, endPoint y: 28, distance: 33.6
click at [184, 9] on icon "save" at bounding box center [184, 9] width 8 height 8
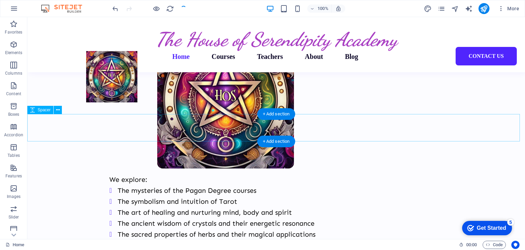
scroll to position [231, 0]
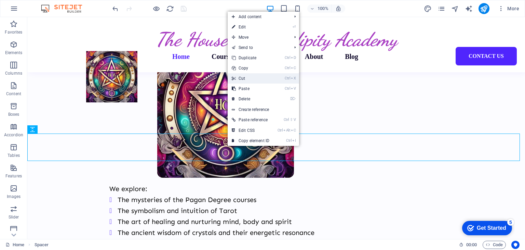
click at [243, 78] on link "Ctrl X Cut" at bounding box center [251, 78] width 46 height 10
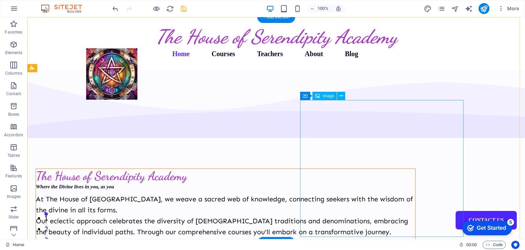
scroll to position [0, 0]
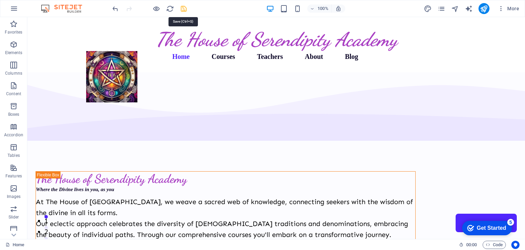
click at [184, 6] on icon "save" at bounding box center [184, 9] width 8 height 8
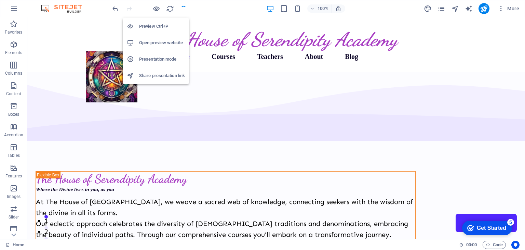
click at [149, 43] on h6 "Open preview website" at bounding box center [162, 43] width 46 height 8
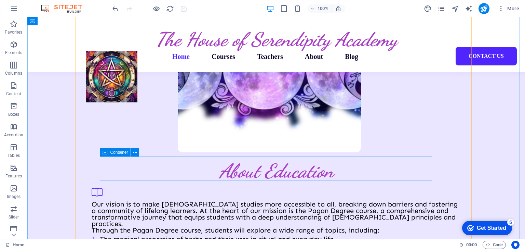
scroll to position [581, 0]
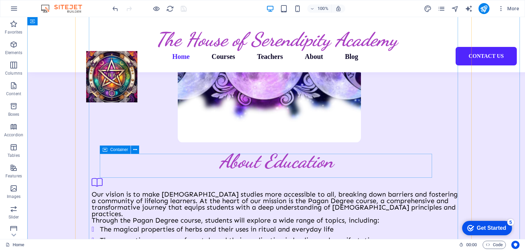
click at [106, 152] on icon at bounding box center [105, 149] width 5 height 8
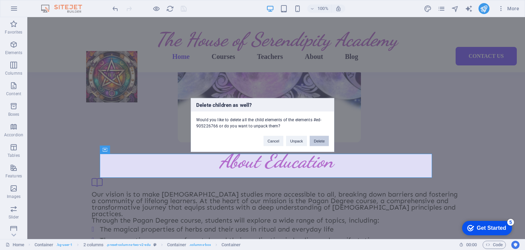
click at [319, 140] on button "Delete" at bounding box center [319, 141] width 19 height 10
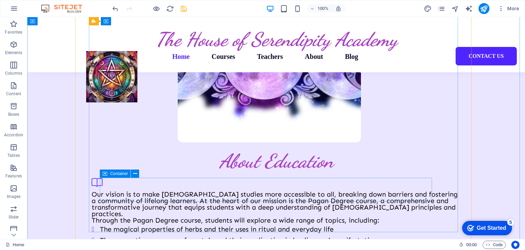
click at [111, 175] on span "Container" at bounding box center [119, 173] width 18 height 4
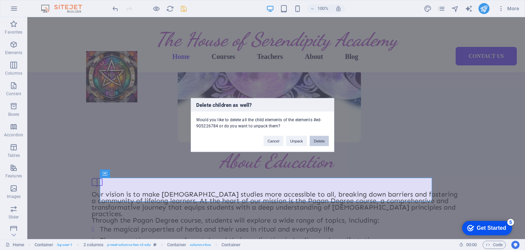
click at [319, 140] on button "Delete" at bounding box center [319, 141] width 19 height 10
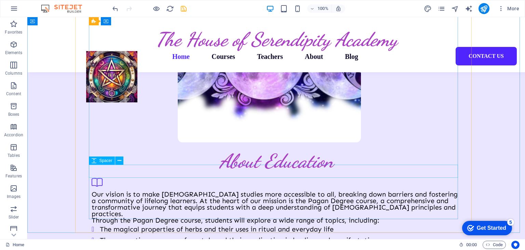
click at [96, 162] on icon at bounding box center [94, 160] width 5 height 8
click at [98, 153] on div "Spacer" at bounding box center [102, 149] width 26 height 8
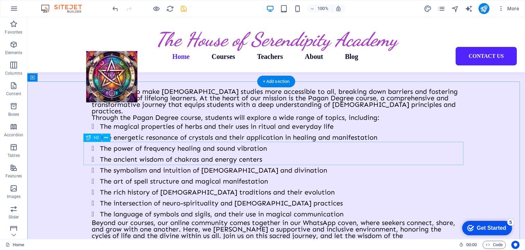
scroll to position [650, 0]
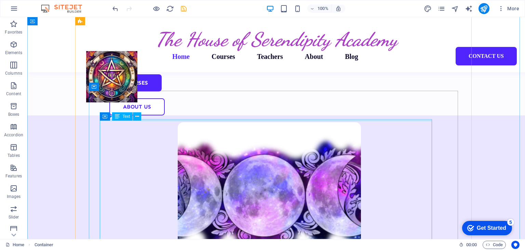
scroll to position [410, 0]
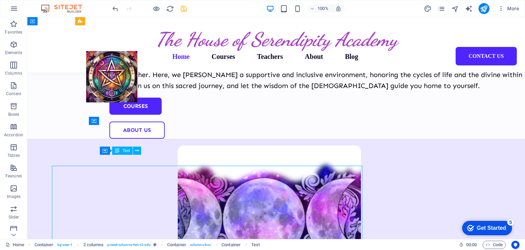
scroll to position [410, 0]
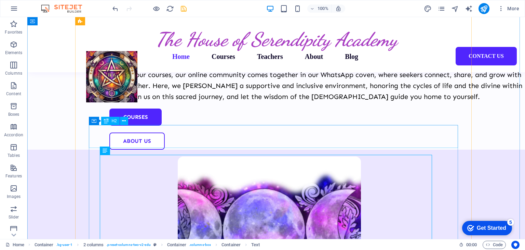
click at [111, 121] on div "H2" at bounding box center [110, 121] width 18 height 8
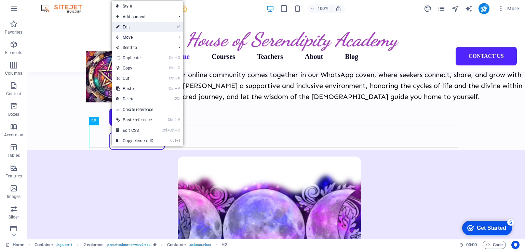
click at [134, 28] on link "⏎ Edit" at bounding box center [135, 27] width 46 height 10
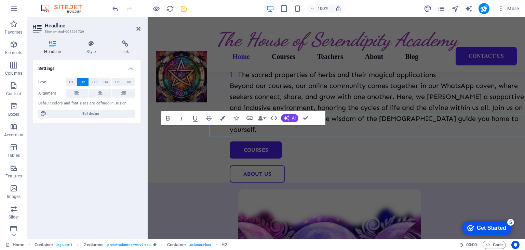
scroll to position [421, 0]
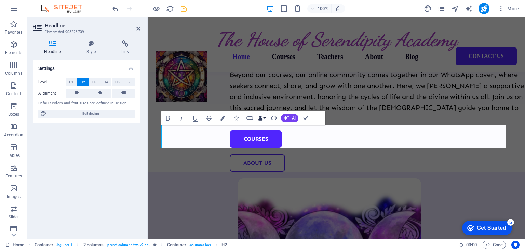
click at [264, 117] on button "Data Bindings" at bounding box center [262, 118] width 10 height 14
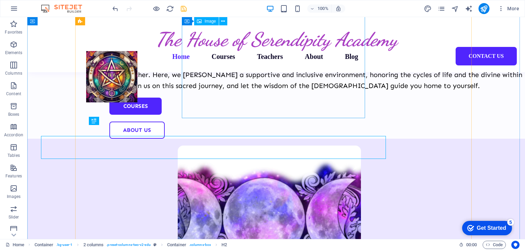
scroll to position [410, 0]
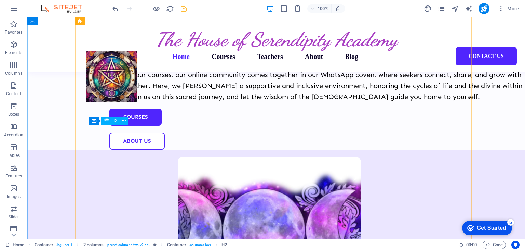
click at [125, 121] on icon at bounding box center [124, 120] width 4 height 7
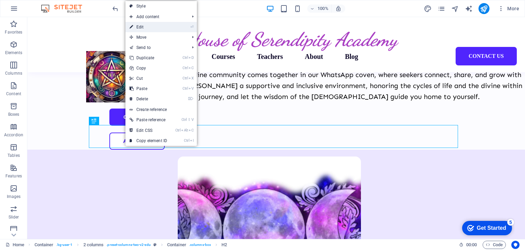
click at [145, 30] on link "⏎ Edit" at bounding box center [148, 27] width 46 height 10
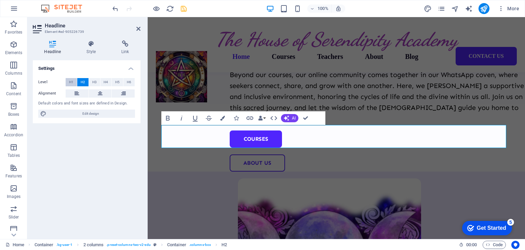
click at [72, 79] on span "H1" at bounding box center [71, 82] width 4 height 8
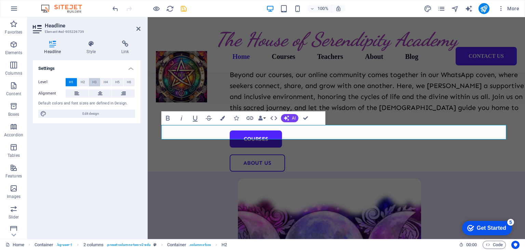
click at [95, 82] on span "H3" at bounding box center [94, 82] width 4 height 8
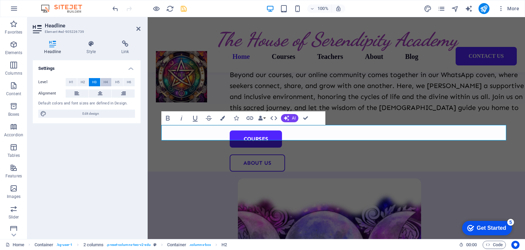
click at [108, 82] on button "H4" at bounding box center [106, 82] width 11 height 8
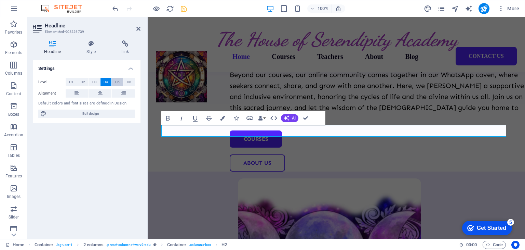
click at [118, 82] on span "H5" at bounding box center [117, 82] width 4 height 8
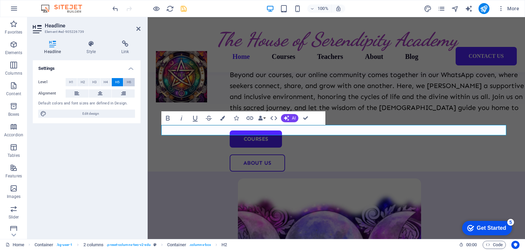
click at [128, 81] on span "H6" at bounding box center [129, 82] width 4 height 8
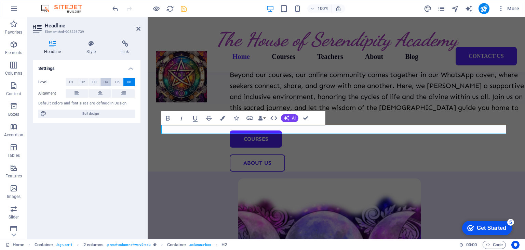
click at [110, 82] on button "H4" at bounding box center [106, 82] width 11 height 8
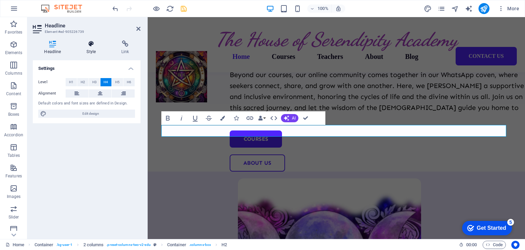
click at [95, 46] on icon at bounding box center [91, 43] width 32 height 7
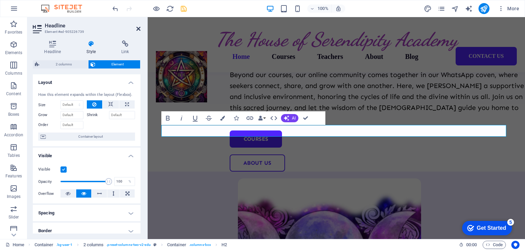
click at [139, 30] on icon at bounding box center [138, 28] width 4 height 5
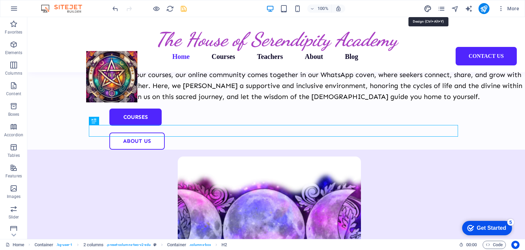
click at [428, 7] on icon "design" at bounding box center [428, 9] width 8 height 8
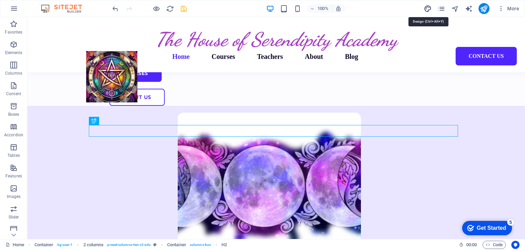
select select "px"
select select "500"
select select "px"
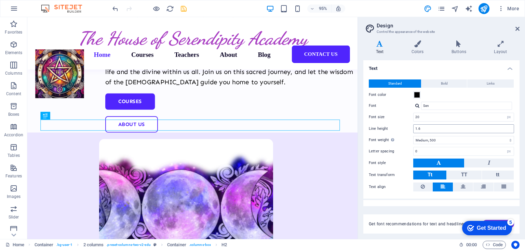
scroll to position [9, 0]
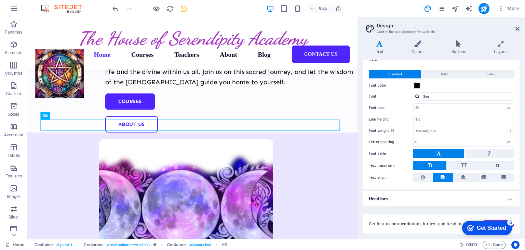
click at [508, 197] on h4 "Headlines" at bounding box center [441, 198] width 156 height 16
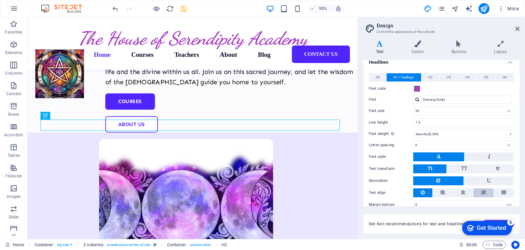
scroll to position [146, 0]
click at [466, 76] on span "H4" at bounding box center [467, 77] width 4 height 8
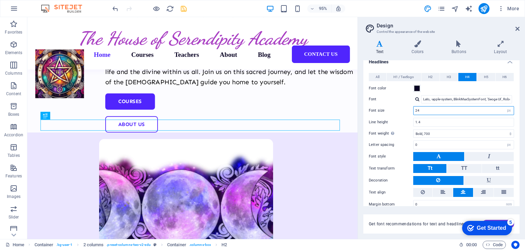
drag, startPoint x: 426, startPoint y: 107, endPoint x: 404, endPoint y: 107, distance: 22.9
click at [404, 107] on div "Font size 24 rem px em %" at bounding box center [441, 110] width 145 height 9
click at [423, 110] on input "30" at bounding box center [464, 110] width 100 height 8
type input "30"
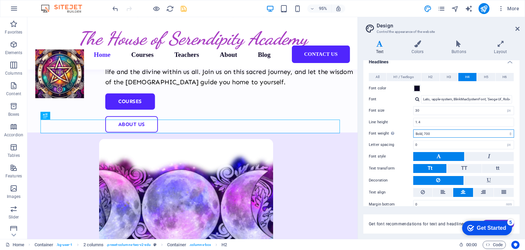
click at [433, 133] on select "Thin, 100 Extra-light, 200 Light, 300 Regular, 400 Medium, 500 Semi-bold, 600 B…" at bounding box center [463, 133] width 101 height 8
select select "600"
click at [413, 129] on select "Thin, 100 Extra-light, 200 Light, 300 Regular, 400 Medium, 500 Semi-bold, 600 B…" at bounding box center [463, 133] width 101 height 8
click at [445, 189] on icon at bounding box center [443, 192] width 5 height 8
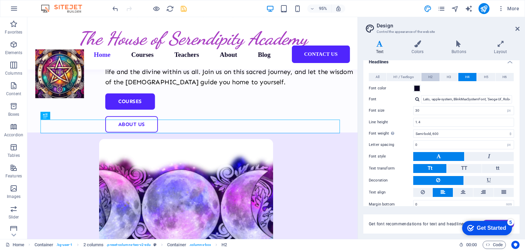
click at [431, 76] on span "H2" at bounding box center [430, 77] width 4 height 8
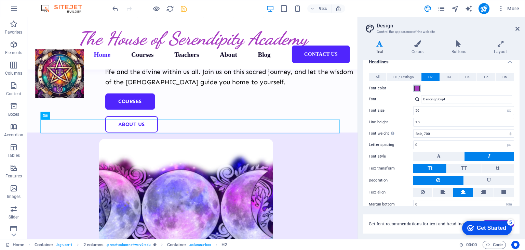
click at [416, 88] on span at bounding box center [416, 87] width 5 height 5
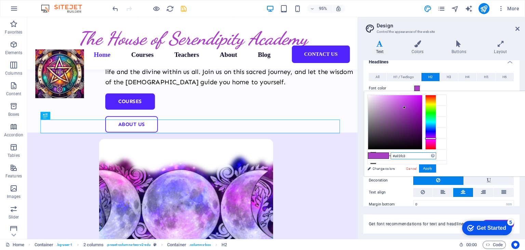
drag, startPoint x: 492, startPoint y: 155, endPoint x: 479, endPoint y: 155, distance: 13.0
click at [436, 155] on input "#a93fc3" at bounding box center [413, 155] width 45 height 7
click at [470, 74] on button "H4" at bounding box center [468, 77] width 18 height 8
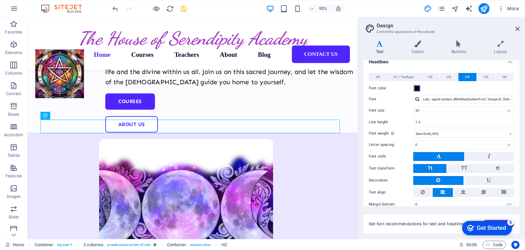
click at [419, 85] on span at bounding box center [416, 87] width 5 height 5
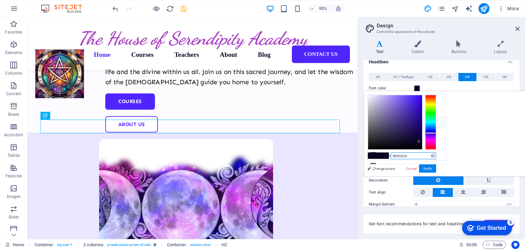
drag, startPoint x: 499, startPoint y: 156, endPoint x: 470, endPoint y: 153, distance: 29.9
click at [440, 153] on div "#090224 Supported formats #0852ed rgb(8, 82, 237) rgba(8, 82, 237, 90%) hsv(221…" at bounding box center [402, 183] width 76 height 184
paste input "a93fc3"
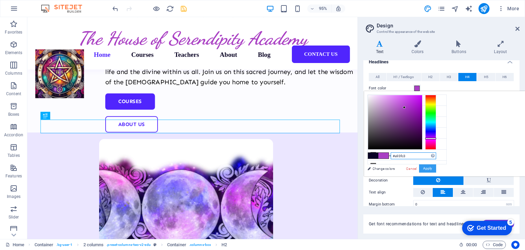
type input "#a93fc3"
click at [436, 166] on button "Apply" at bounding box center [427, 168] width 17 height 8
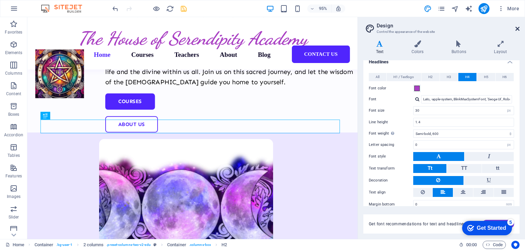
drag, startPoint x: 517, startPoint y: 29, endPoint x: 489, endPoint y: 13, distance: 32.5
click at [517, 29] on icon at bounding box center [518, 28] width 4 height 5
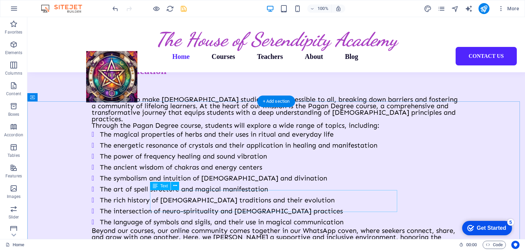
scroll to position [684, 0]
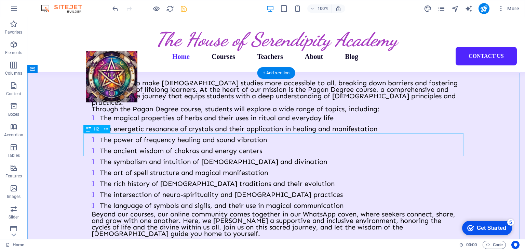
click at [109, 129] on button at bounding box center [106, 129] width 8 height 8
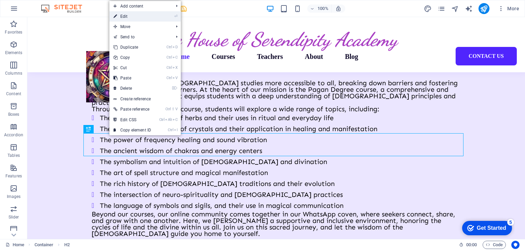
click at [137, 13] on link "⏎ Edit" at bounding box center [132, 16] width 46 height 10
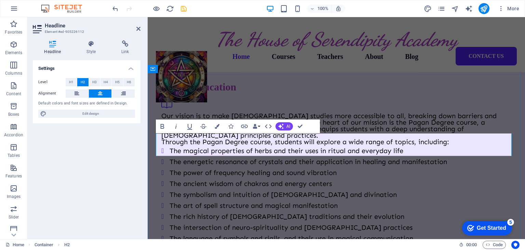
scroll to position [695, 0]
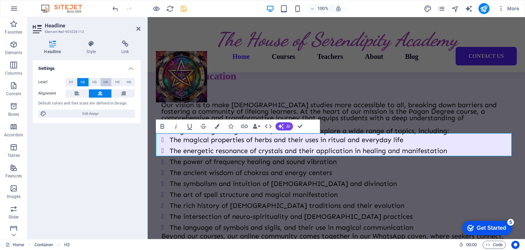
click at [107, 82] on span "H4" at bounding box center [106, 82] width 4 height 8
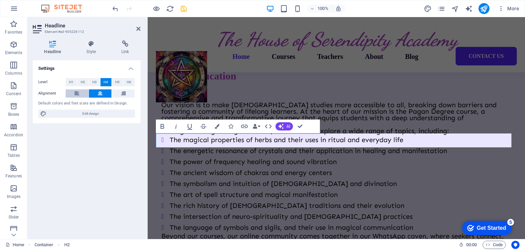
click at [77, 94] on icon at bounding box center [77, 93] width 5 height 8
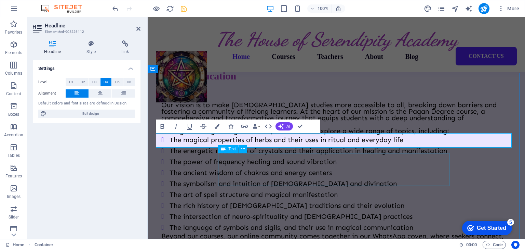
scroll to position [684, 0]
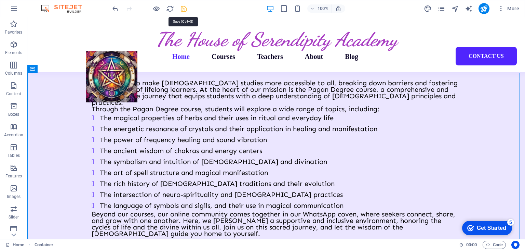
click at [183, 10] on icon "save" at bounding box center [184, 9] width 8 height 8
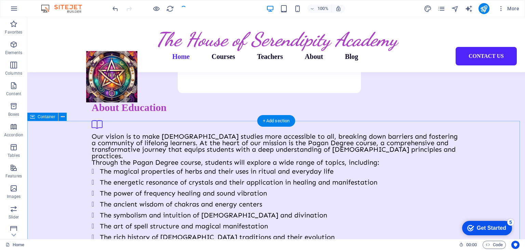
scroll to position [616, 0]
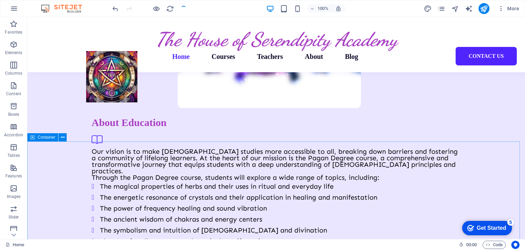
click at [51, 140] on div "Container" at bounding box center [42, 137] width 31 height 8
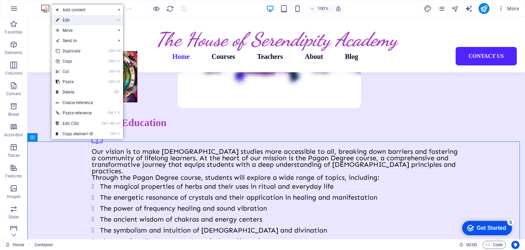
drag, startPoint x: 71, startPoint y: 18, endPoint x: 132, endPoint y: 127, distance: 124.0
click at [71, 18] on link "⏎ Edit" at bounding box center [75, 20] width 46 height 10
select select "multiple-waves"
select select "em"
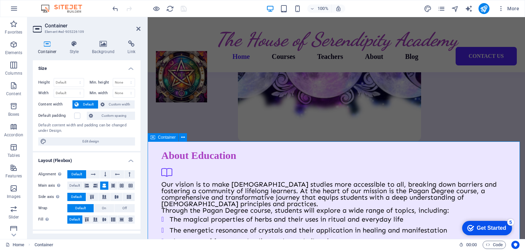
scroll to position [626, 0]
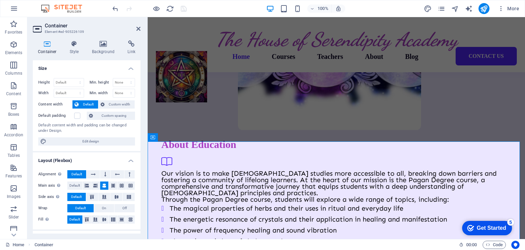
click at [55, 114] on label "Default padding" at bounding box center [56, 115] width 36 height 8
click at [0, 0] on input "Default padding" at bounding box center [0, 0] width 0 height 0
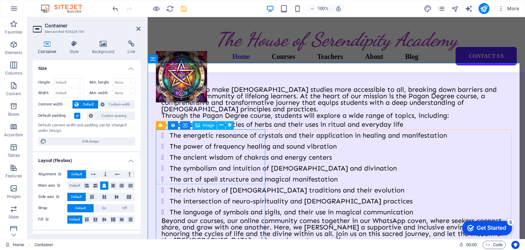
scroll to position [729, 0]
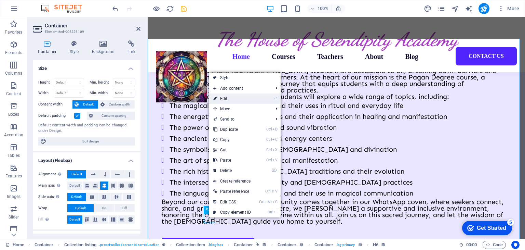
click at [226, 100] on link "⏎ Edit" at bounding box center [232, 98] width 46 height 10
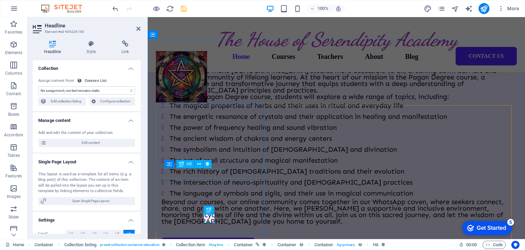
select select "our-course-price-tag"
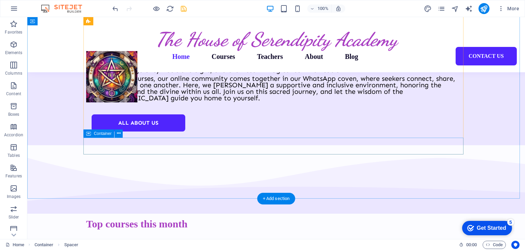
scroll to position [821, 0]
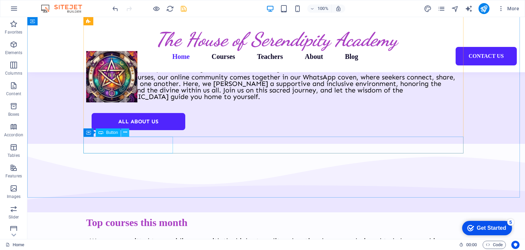
click at [124, 134] on icon at bounding box center [125, 132] width 4 height 7
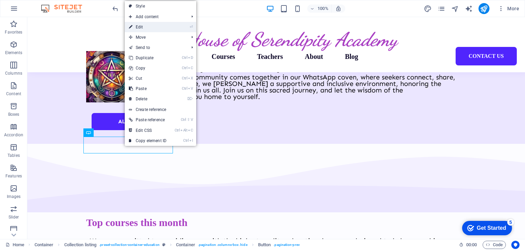
click at [145, 28] on link "⏎ Edit" at bounding box center [148, 27] width 46 height 10
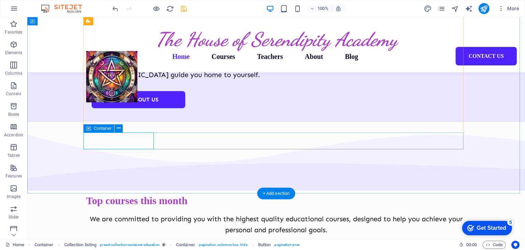
scroll to position [825, 0]
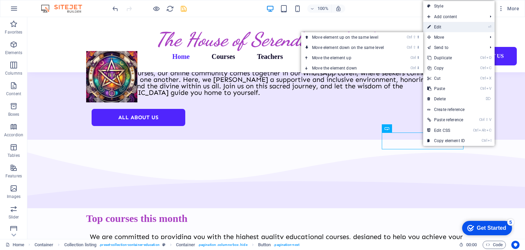
click at [436, 26] on link "⏎ Edit" at bounding box center [446, 27] width 46 height 10
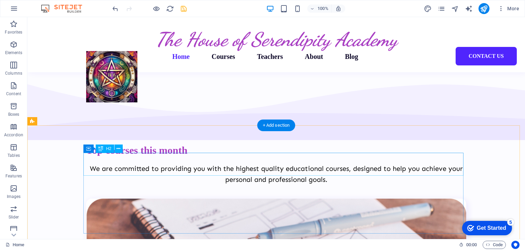
scroll to position [931, 0]
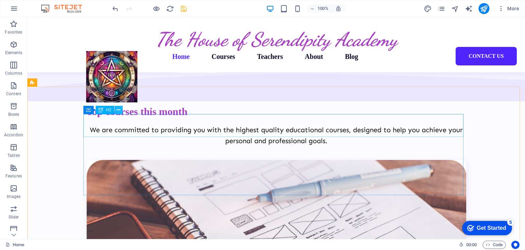
click at [118, 111] on icon at bounding box center [119, 109] width 4 height 7
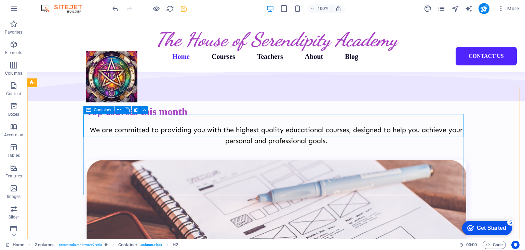
click at [91, 110] on div "Container" at bounding box center [98, 110] width 31 height 8
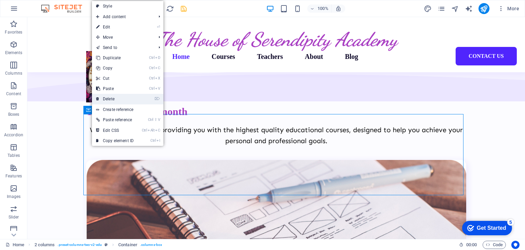
click at [110, 99] on link "⌦ Delete" at bounding box center [115, 99] width 46 height 10
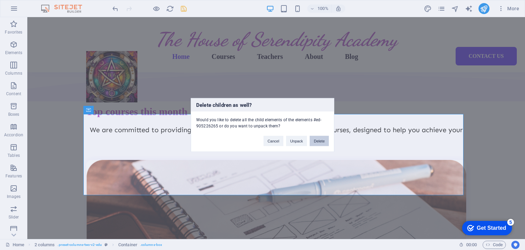
click at [323, 137] on button "Delete" at bounding box center [319, 141] width 19 height 10
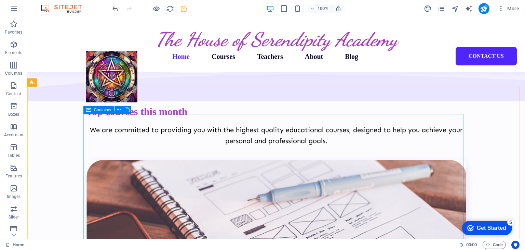
click at [93, 109] on div "Container" at bounding box center [98, 110] width 31 height 8
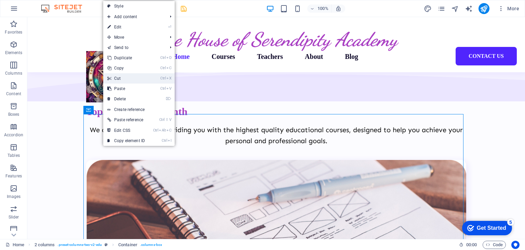
click at [120, 80] on link "Ctrl X Cut" at bounding box center [126, 78] width 46 height 10
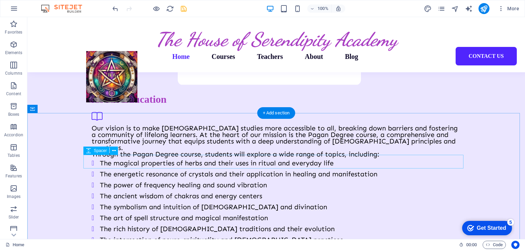
scroll to position [624, 0]
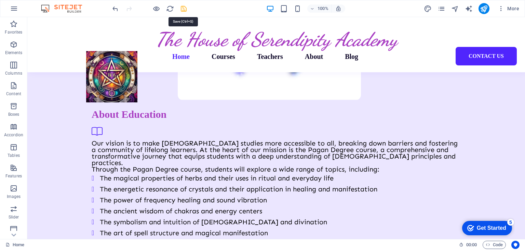
click at [182, 9] on icon "save" at bounding box center [184, 9] width 8 height 8
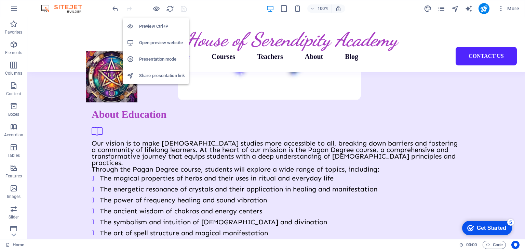
click at [153, 41] on h6 "Open preview website" at bounding box center [162, 43] width 46 height 8
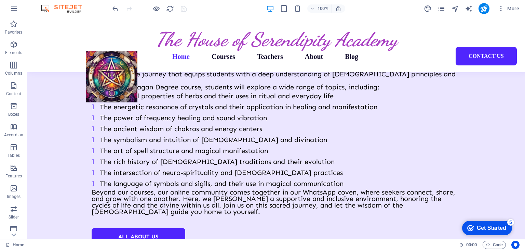
scroll to position [702, 0]
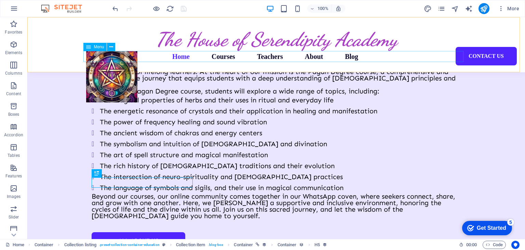
click at [223, 60] on nav "Home Courses Teachers About Blog Contact Us" at bounding box center [276, 56] width 380 height 11
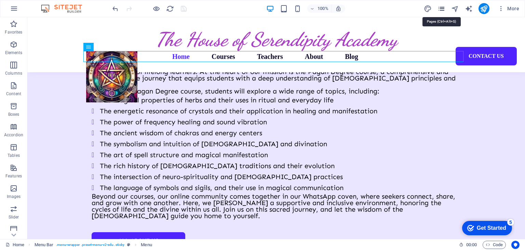
click at [442, 9] on icon "pages" at bounding box center [442, 9] width 8 height 8
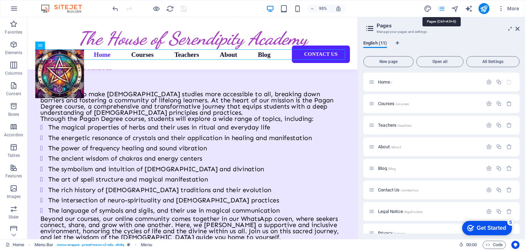
scroll to position [763, 0]
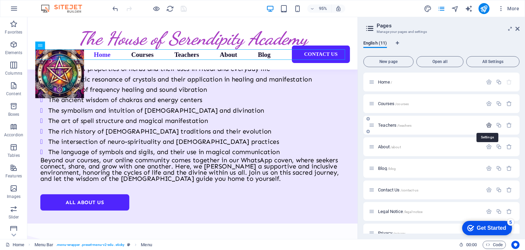
click at [487, 125] on icon "button" at bounding box center [489, 125] width 6 height 6
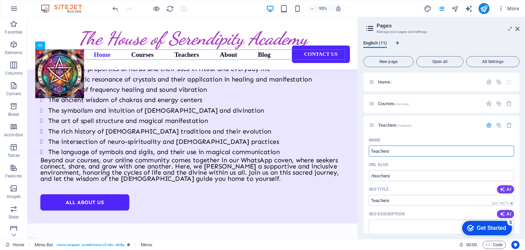
scroll to position [27, 0]
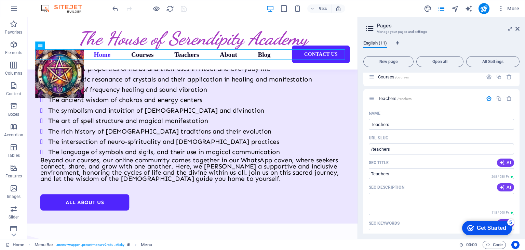
drag, startPoint x: 520, startPoint y: 123, endPoint x: 521, endPoint y: 128, distance: 4.9
click at [521, 128] on div "English (11) New page Open all All Settings Home / Courses /courses Teachers /t…" at bounding box center [441, 137] width 167 height 204
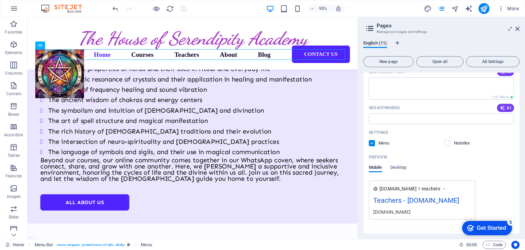
scroll to position [144, 0]
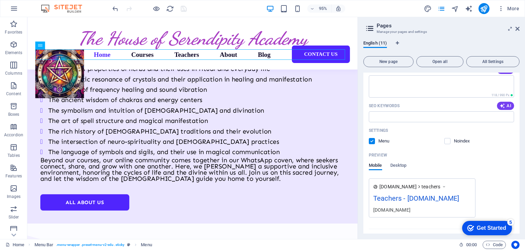
click at [370, 138] on label at bounding box center [372, 141] width 6 height 6
click at [0, 0] on input "checkbox" at bounding box center [0, 0] width 0 height 0
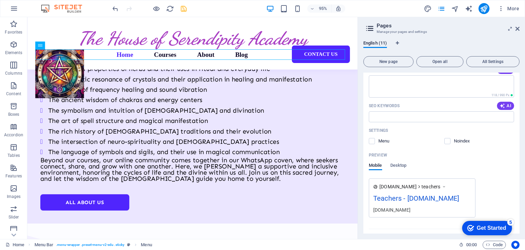
drag, startPoint x: 519, startPoint y: 124, endPoint x: 520, endPoint y: 111, distance: 13.0
click at [520, 111] on div "English (11) New page Open all All Settings Home / Courses /courses Teachers /t…" at bounding box center [441, 137] width 167 height 204
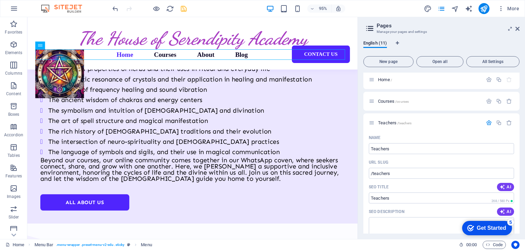
scroll to position [0, 0]
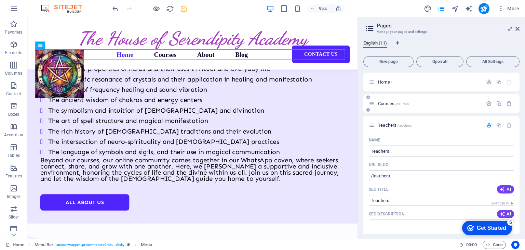
click at [396, 102] on span "/courses" at bounding box center [402, 104] width 14 height 4
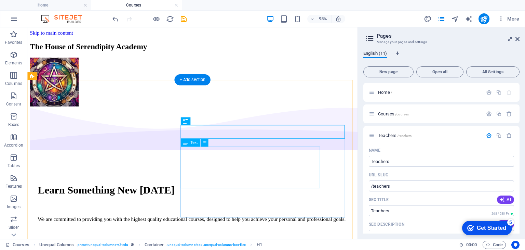
click at [191, 226] on div "We are committed to providing you with the highest quality educational courses,…" at bounding box center [201, 229] width 326 height 6
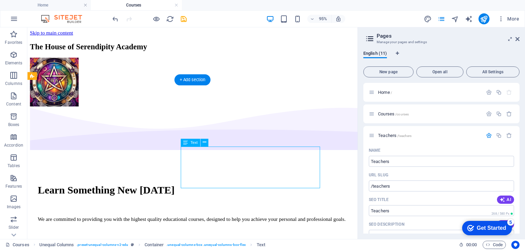
click at [191, 226] on div "We are committed to providing you with the highest quality educational courses,…" at bounding box center [201, 229] width 326 height 6
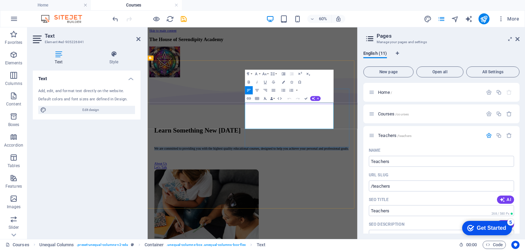
drag, startPoint x: 310, startPoint y: 158, endPoint x: 389, endPoint y: 186, distance: 84.1
click at [389, 226] on p "We are committed to providing you with the highest quality educational courses,…" at bounding box center [323, 229] width 328 height 6
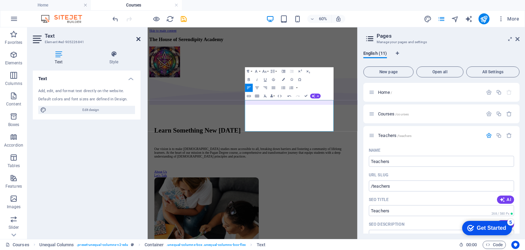
click at [138, 39] on icon at bounding box center [138, 38] width 4 height 5
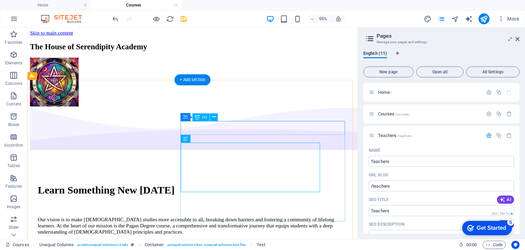
click at [293, 192] on div "Learn Something New [DATE]" at bounding box center [201, 198] width 326 height 13
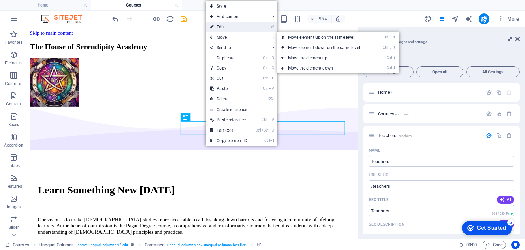
click at [226, 28] on link "⏎ Edit" at bounding box center [229, 27] width 46 height 10
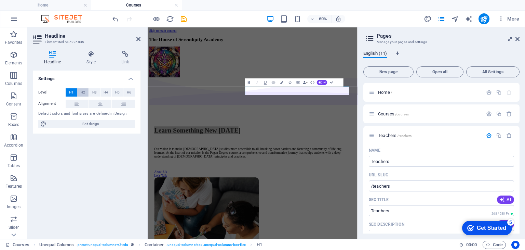
click at [78, 93] on button "H2" at bounding box center [82, 92] width 11 height 8
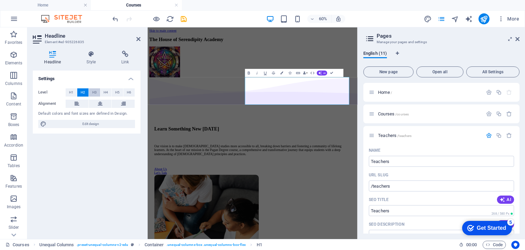
click at [96, 92] on span "H3" at bounding box center [94, 92] width 4 height 8
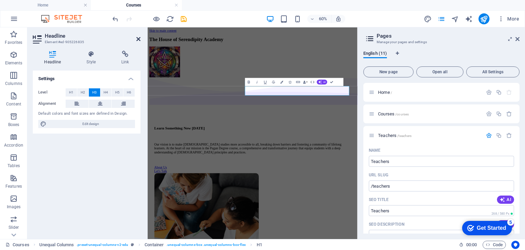
click at [138, 37] on icon at bounding box center [138, 38] width 4 height 5
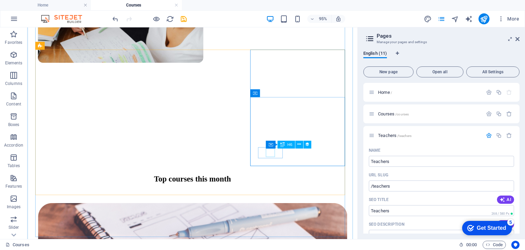
scroll to position [274, 0]
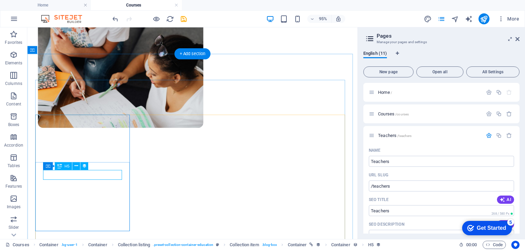
select select "name"
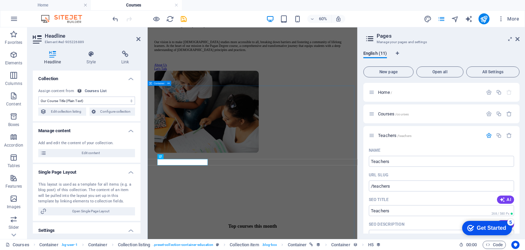
scroll to position [137, 0]
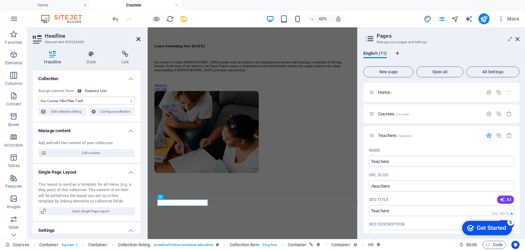
drag, startPoint x: 137, startPoint y: 39, endPoint x: 120, endPoint y: 15, distance: 29.2
click at [137, 39] on icon at bounding box center [138, 38] width 4 height 5
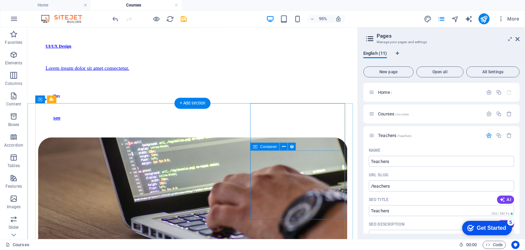
scroll to position [728, 0]
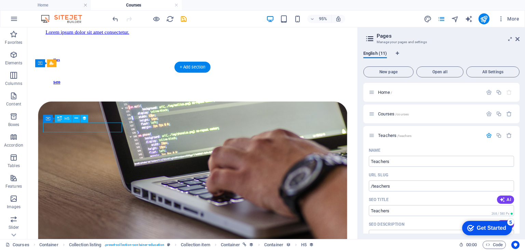
select select "name"
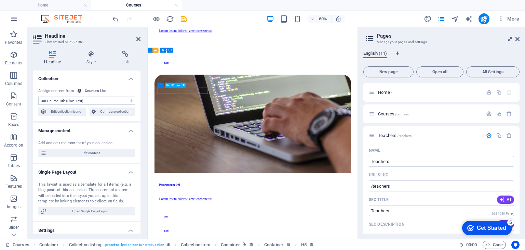
drag, startPoint x: 232, startPoint y: 132, endPoint x: 203, endPoint y: 132, distance: 28.4
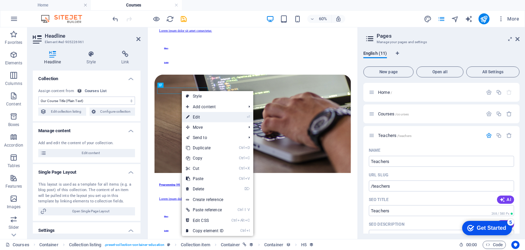
click at [192, 115] on link "⏎ Edit" at bounding box center [205, 117] width 46 height 10
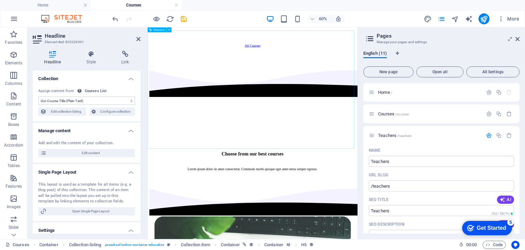
scroll to position [1377, 0]
click at [69, 99] on select "No assignment, content remains static Created at (Date) Updated at (Date) Our C…" at bounding box center [86, 100] width 97 height 8
click at [42, 6] on h4 "Home" at bounding box center [45, 5] width 91 height 8
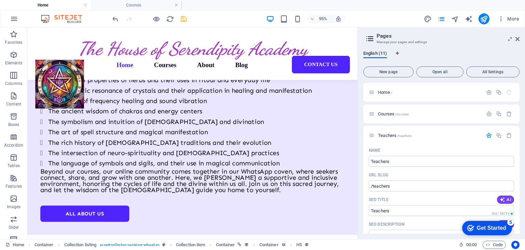
scroll to position [761, 0]
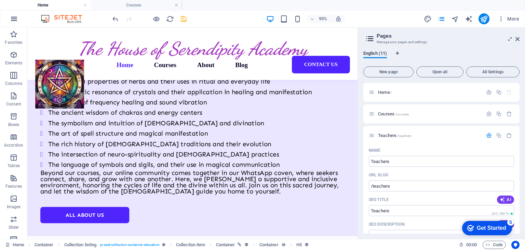
click at [17, 18] on icon "button" at bounding box center [14, 19] width 8 height 8
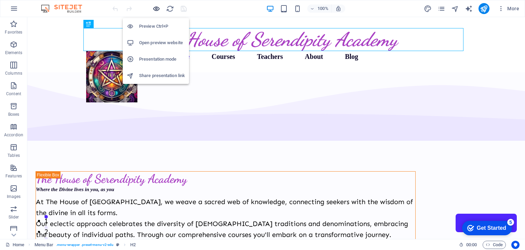
click at [157, 9] on icon "button" at bounding box center [157, 9] width 8 height 8
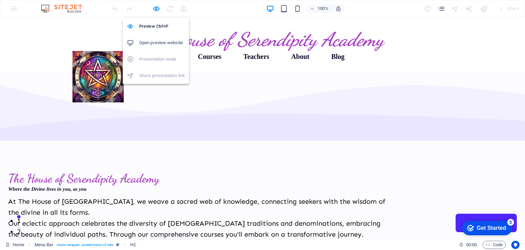
click at [152, 43] on h6 "Open preview website" at bounding box center [162, 43] width 46 height 8
